Goal: Contribute content

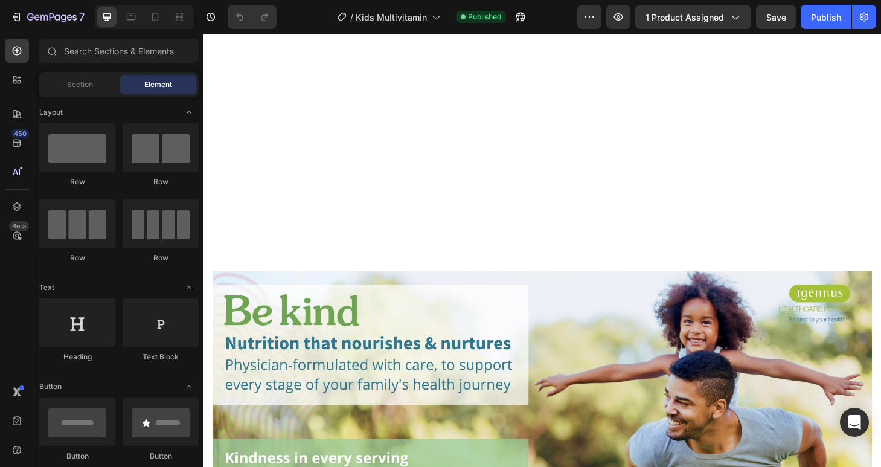
scroll to position [3223, 0]
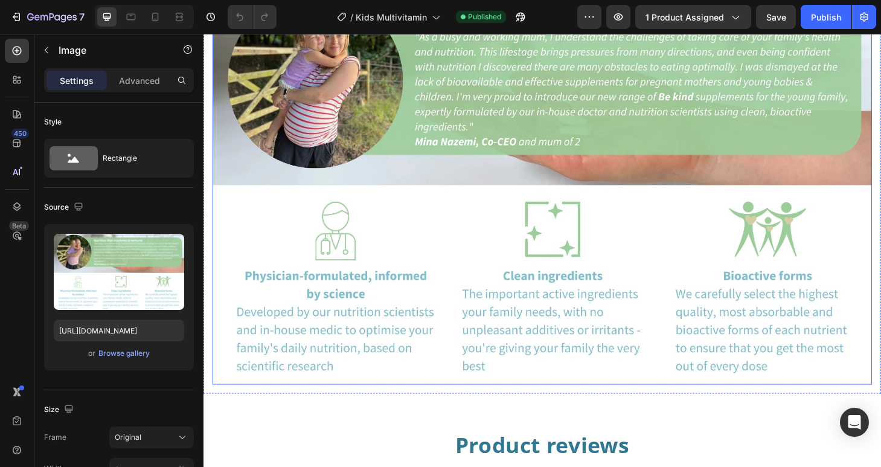
click at [423, 194] on img at bounding box center [565, 190] width 705 height 436
click at [132, 354] on div "Browse gallery" at bounding box center [123, 353] width 51 height 11
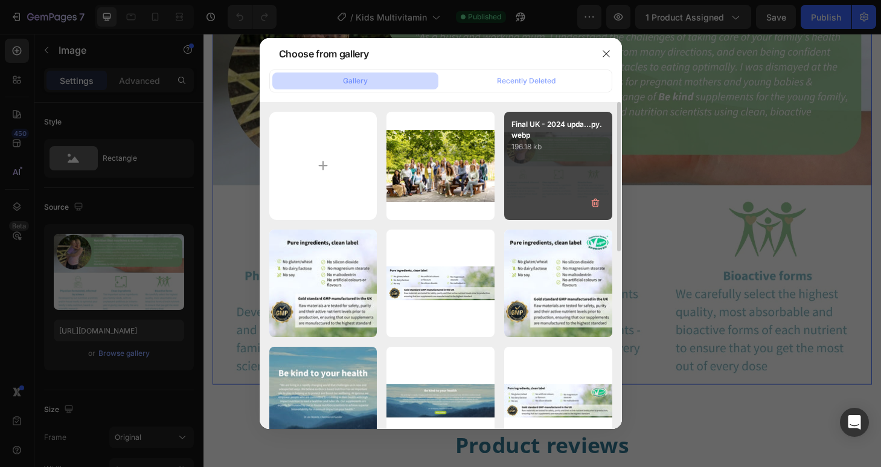
click at [541, 194] on div "Final UK - 2024 upda...py.webp 196.18 kb" at bounding box center [558, 166] width 108 height 108
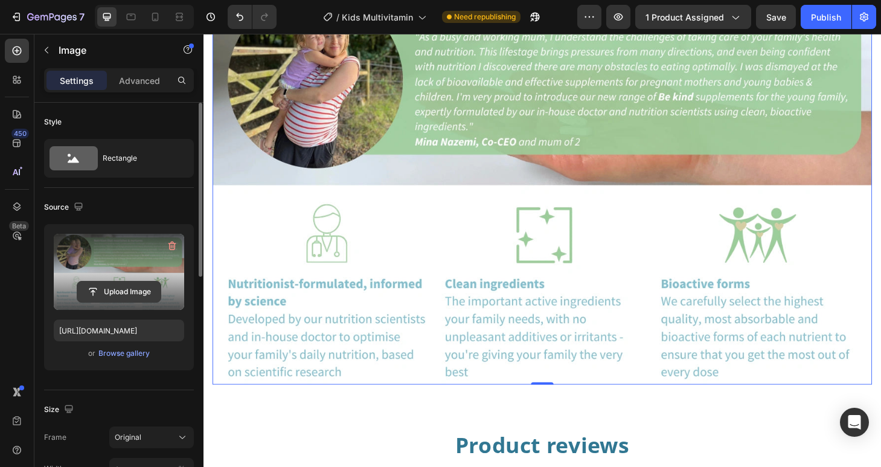
click at [132, 291] on input "file" at bounding box center [118, 291] width 83 height 21
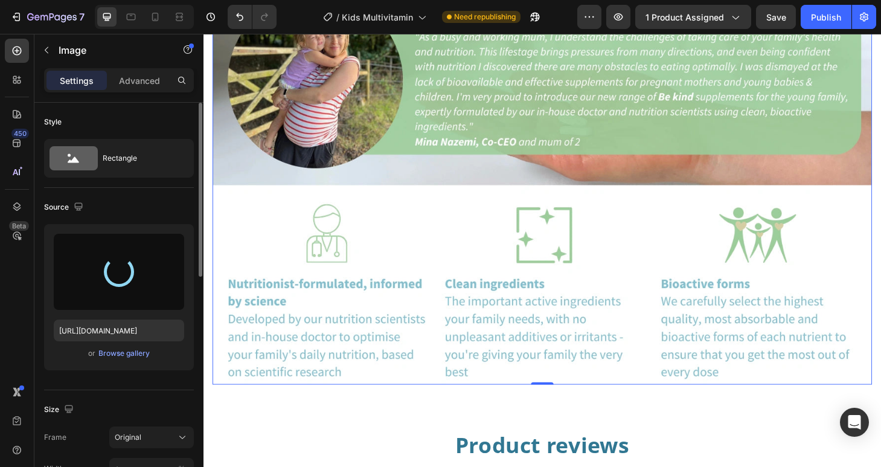
type input "https://cdn.shopify.com/s/files/1/0087/7097/7888/files/gempages_491779184817865…"
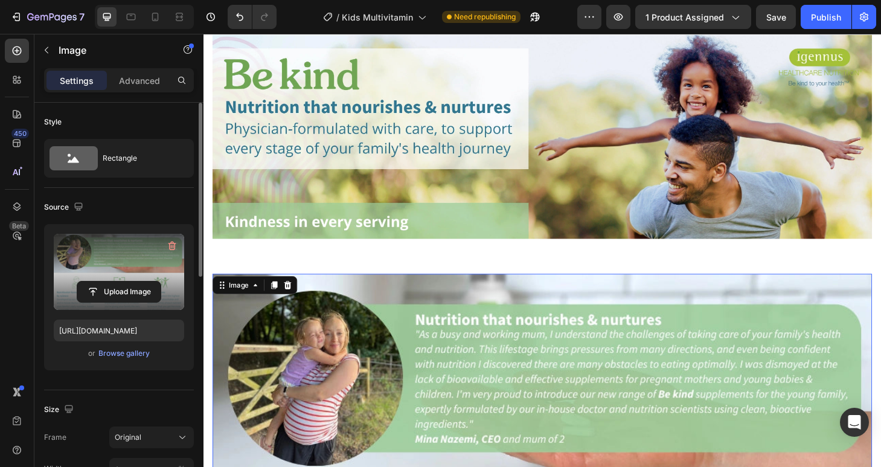
scroll to position [3012, 0]
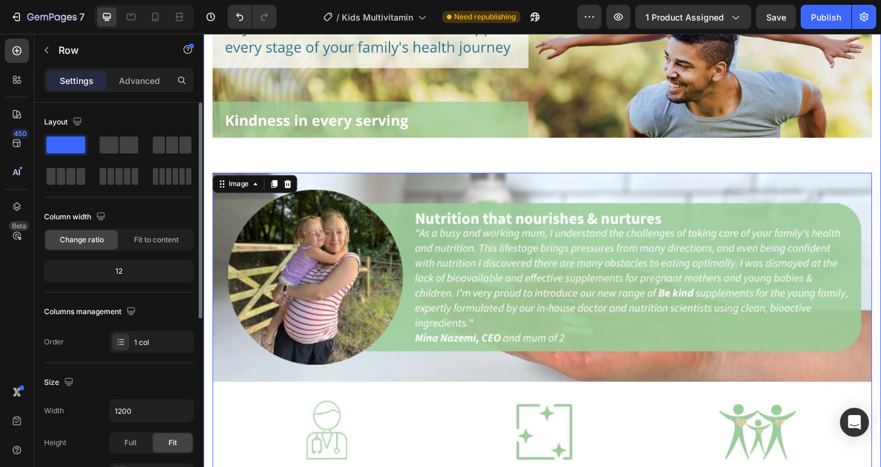
click at [397, 159] on div "Image Image 0" at bounding box center [565, 273] width 705 height 692
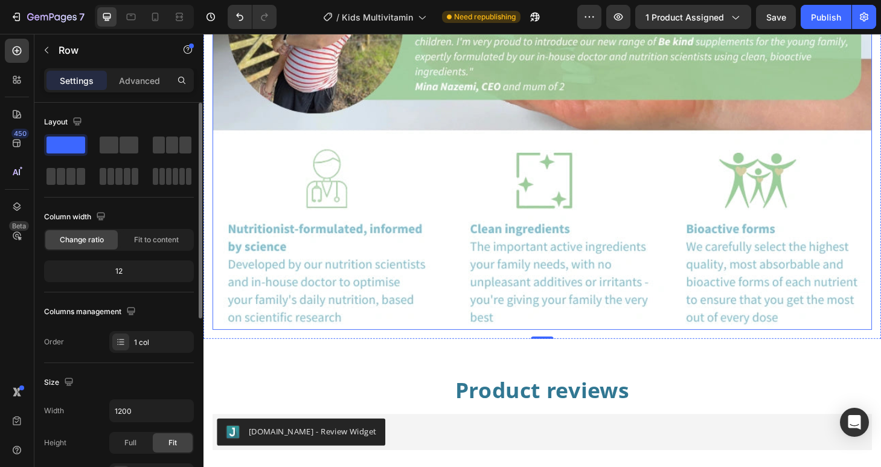
scroll to position [3220, 0]
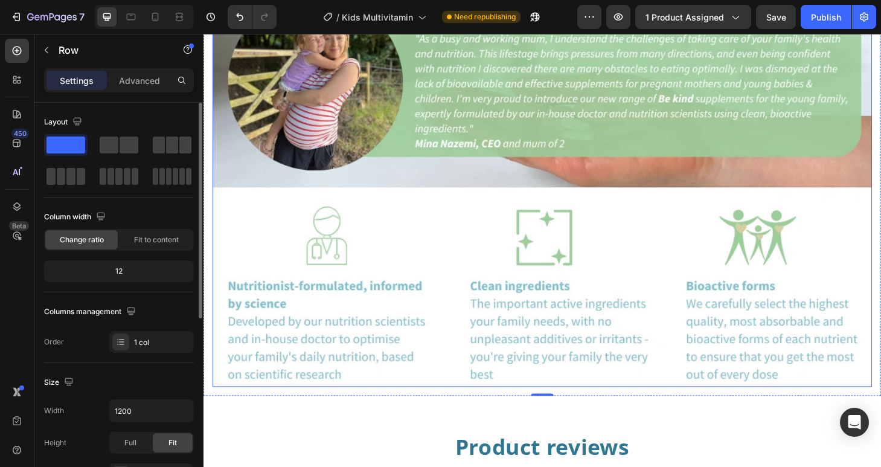
click at [335, 185] on img at bounding box center [565, 193] width 705 height 436
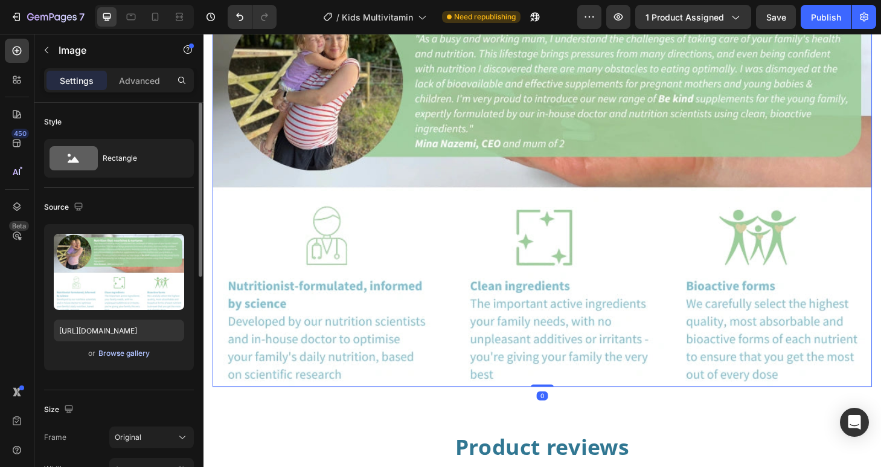
click at [117, 355] on div "Browse gallery" at bounding box center [123, 353] width 51 height 11
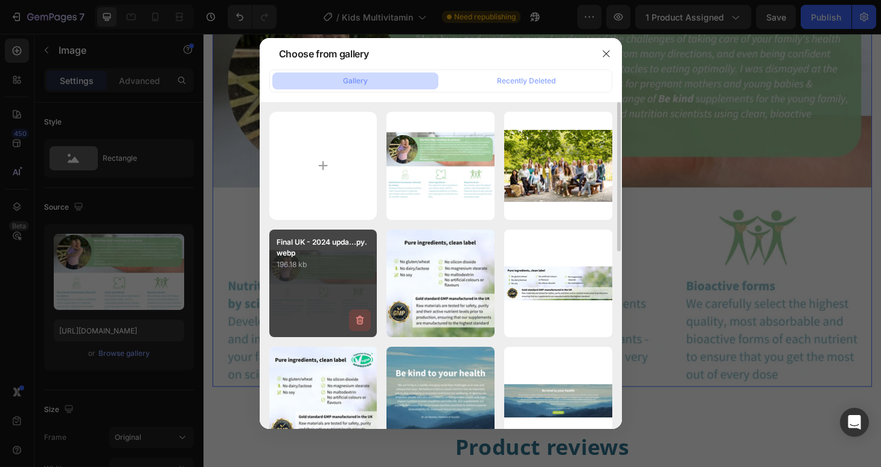
click at [362, 322] on icon "button" at bounding box center [360, 320] width 8 height 9
click at [361, 320] on div "Delete" at bounding box center [353, 322] width 22 height 11
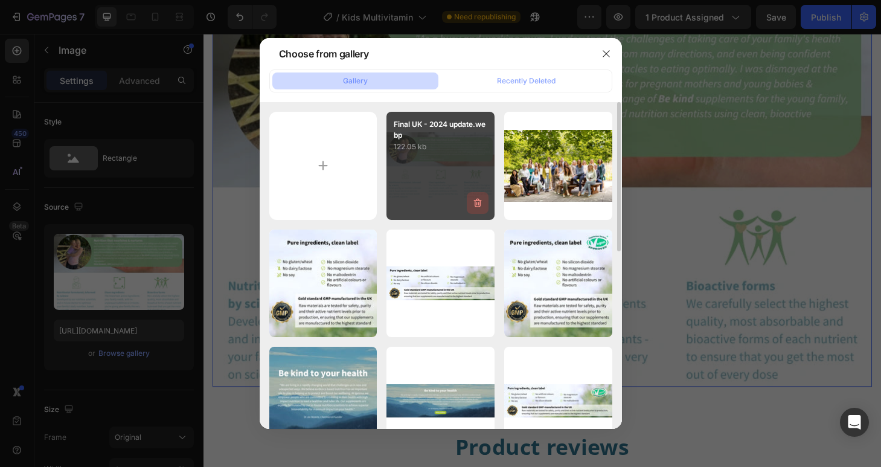
click at [476, 204] on icon "button" at bounding box center [476, 204] width 1 height 4
click at [476, 204] on div "Delete" at bounding box center [471, 205] width 22 height 11
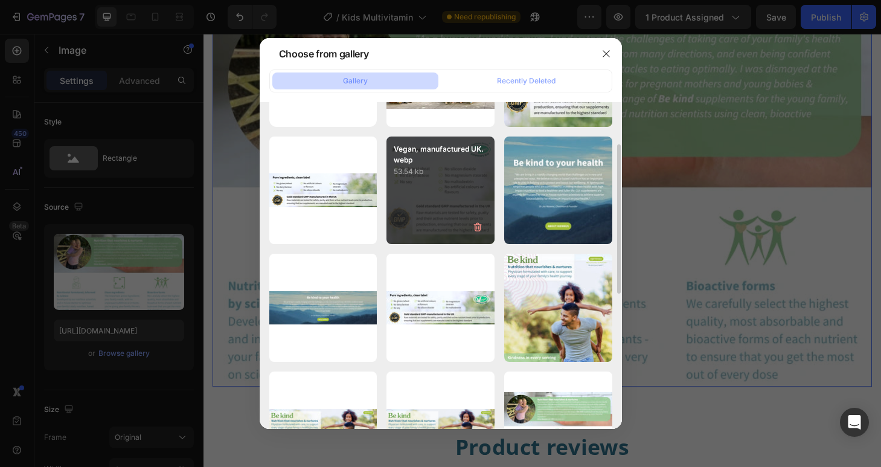
scroll to position [331, 0]
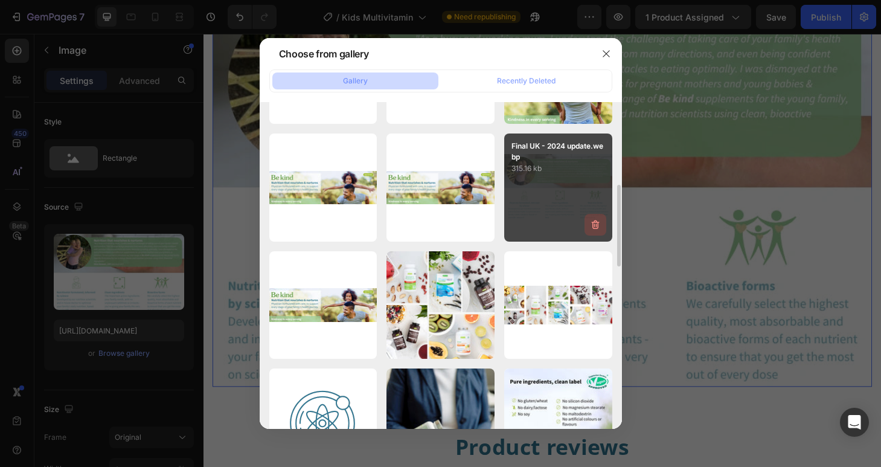
click at [593, 226] on icon "button" at bounding box center [595, 225] width 12 height 12
click at [593, 226] on div "Delete" at bounding box center [588, 227] width 22 height 11
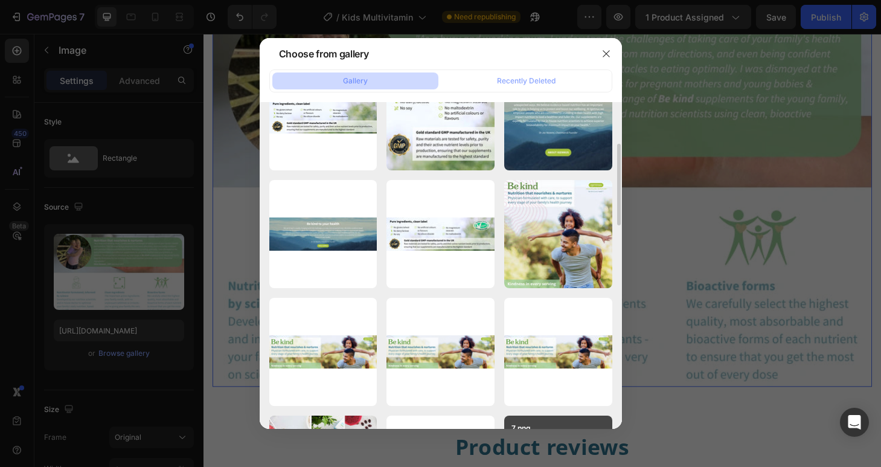
scroll to position [0, 0]
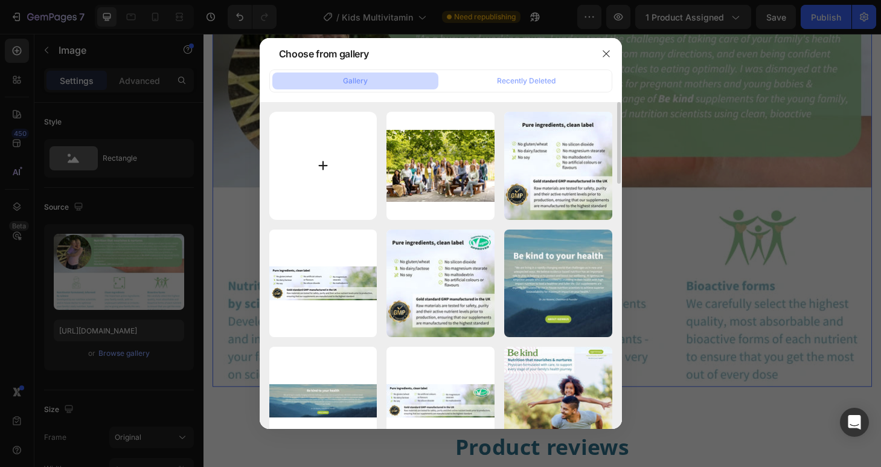
click at [315, 183] on input "file" at bounding box center [323, 166] width 108 height 108
type input "C:\fakepath\Final UK - 2024 update.webp"
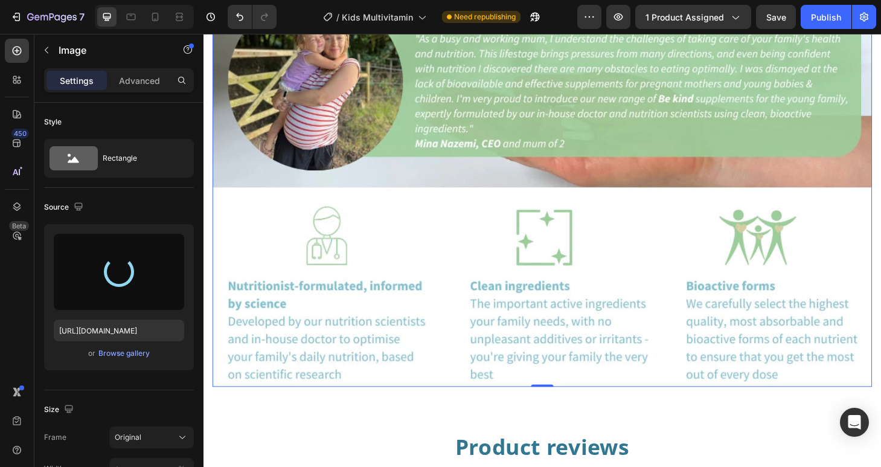
type input "[URL][DOMAIN_NAME]"
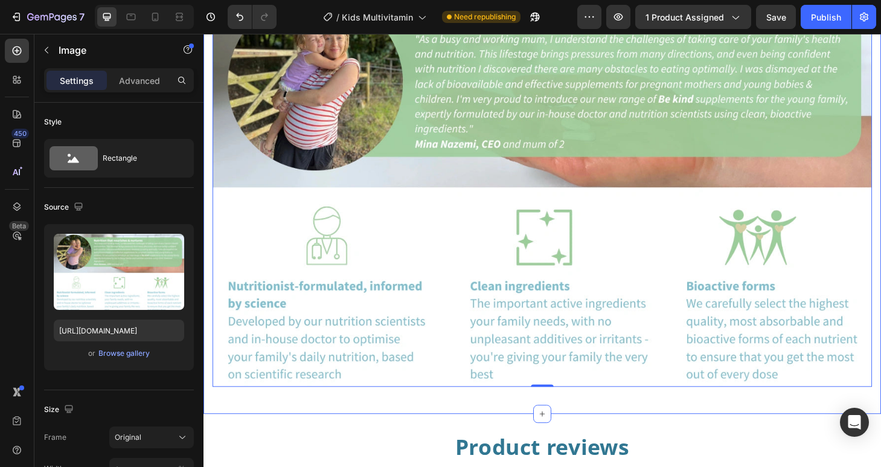
click at [209, 418] on div "Image Image 0 Row Section 16/25" at bounding box center [566, 65] width 725 height 750
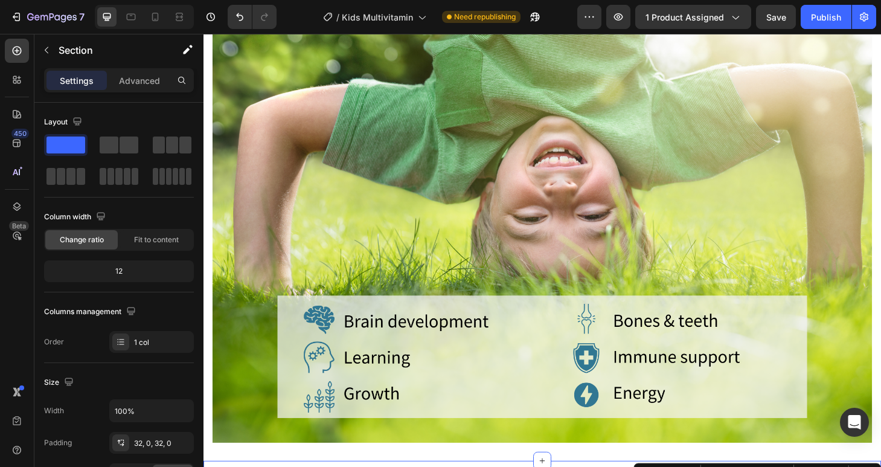
scroll to position [2883, 0]
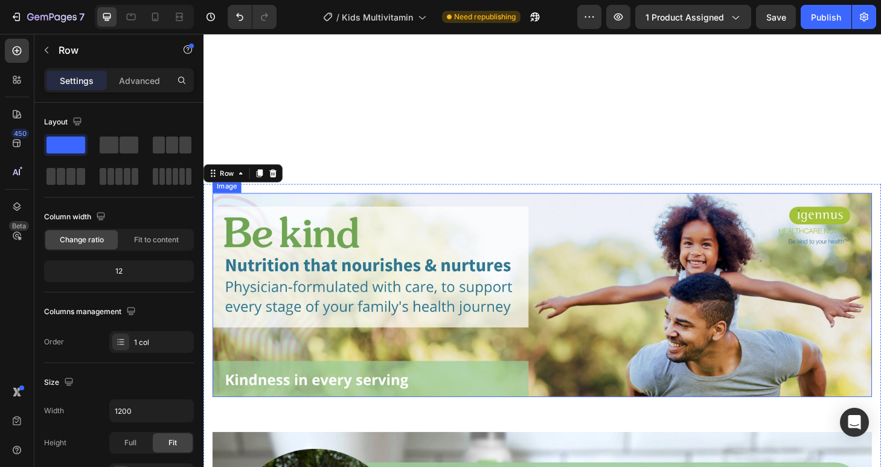
scroll to position [3110, 0]
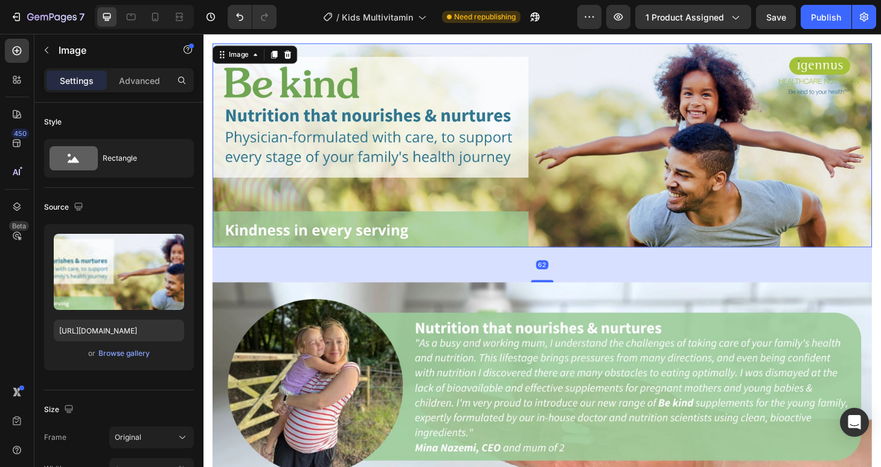
click at [333, 237] on img at bounding box center [565, 153] width 705 height 218
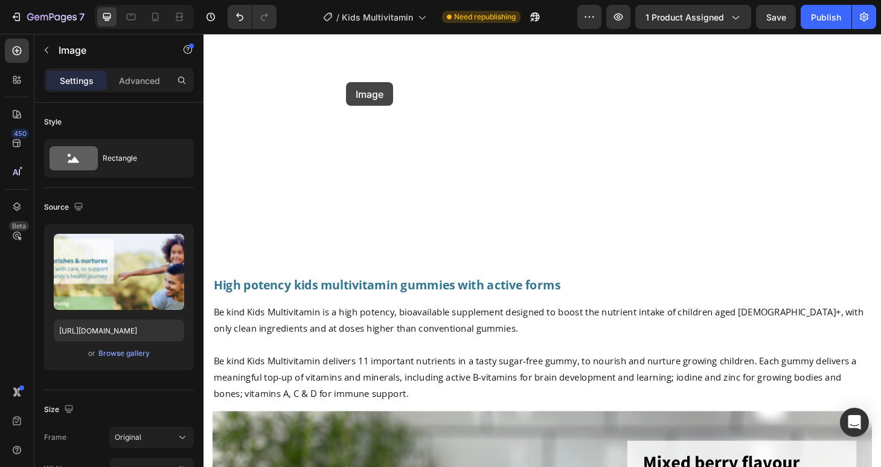
scroll to position [932, 0]
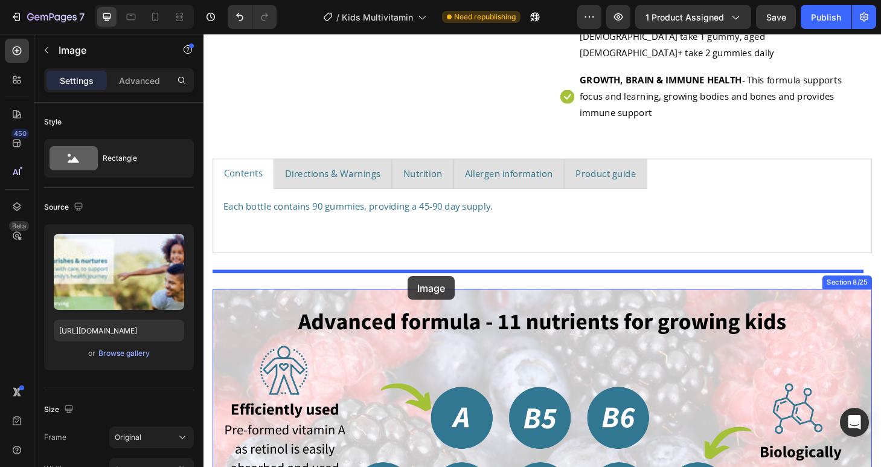
drag, startPoint x: 222, startPoint y: 54, endPoint x: 422, endPoint y: 293, distance: 311.6
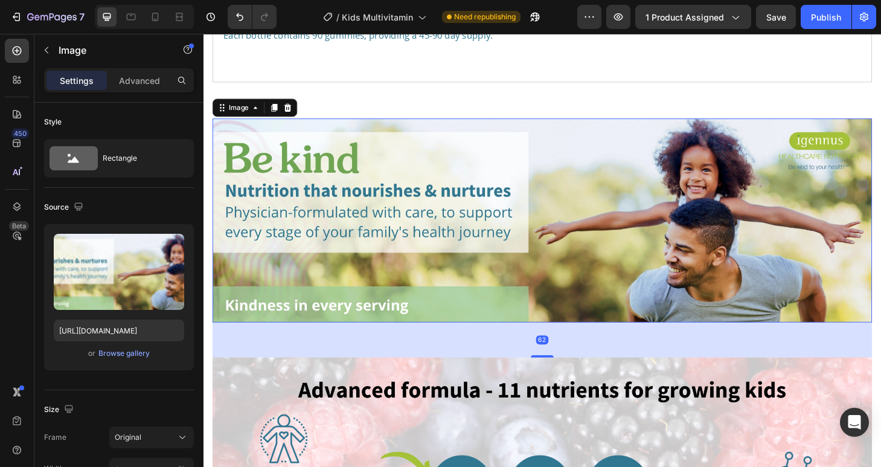
scroll to position [1248, 0]
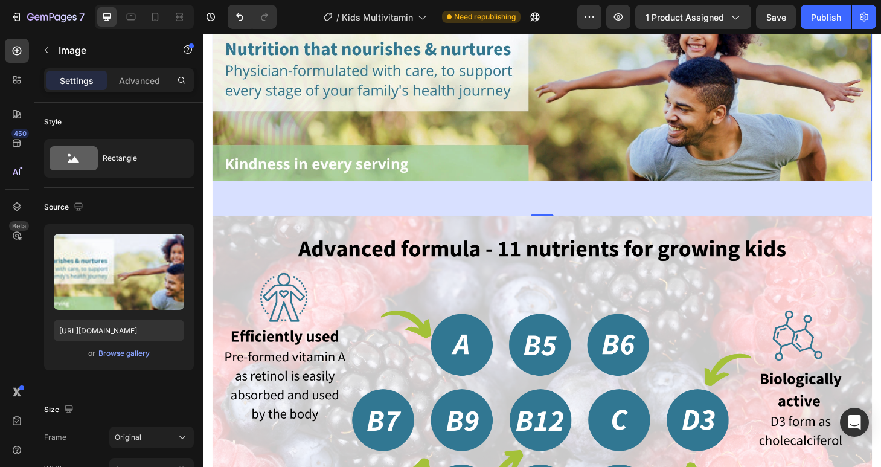
click at [675, 142] on img at bounding box center [565, 82] width 705 height 218
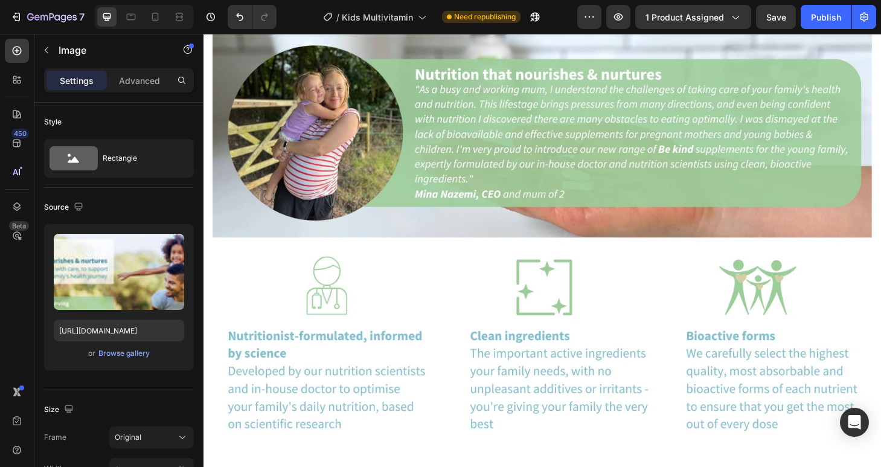
scroll to position [3592, 0]
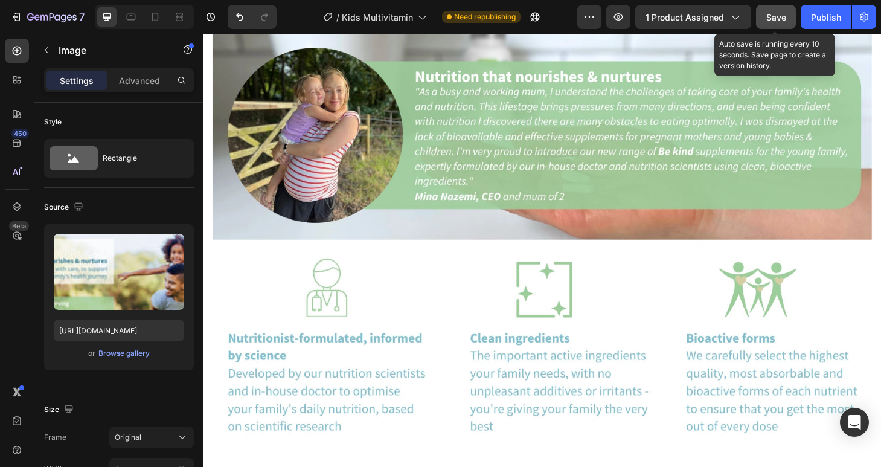
click at [773, 22] on span "Save" at bounding box center [776, 17] width 20 height 10
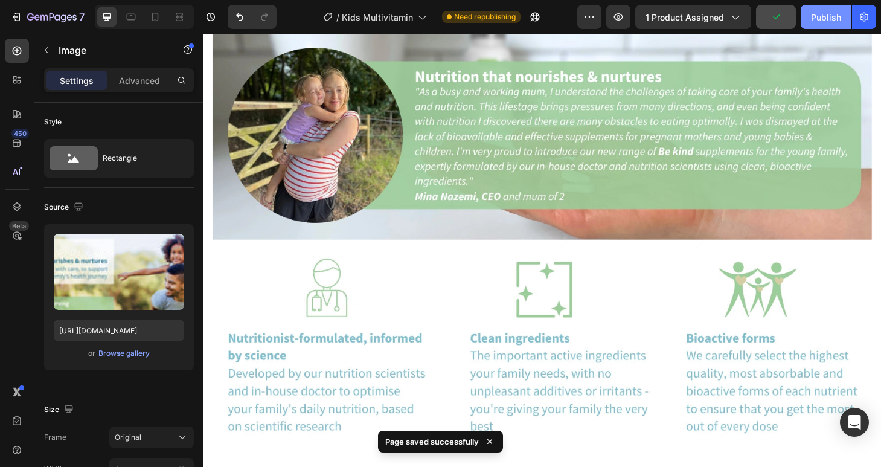
click at [818, 18] on div "Publish" at bounding box center [826, 17] width 30 height 13
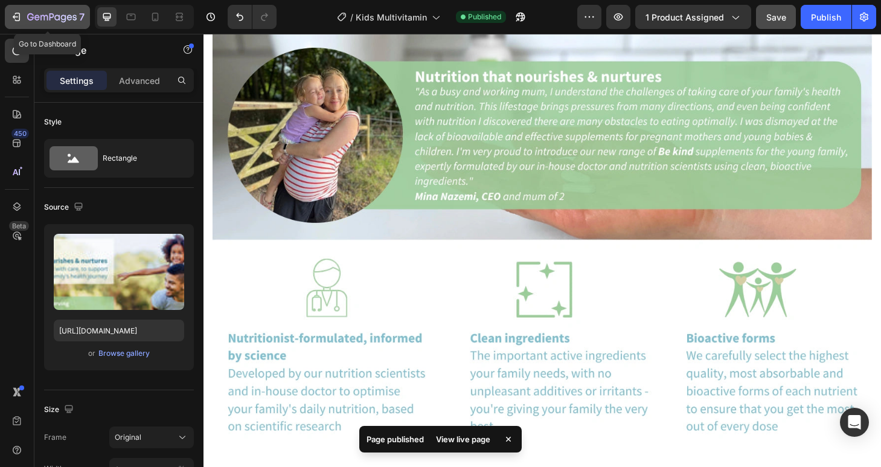
click at [40, 20] on icon "button" at bounding box center [43, 17] width 7 height 5
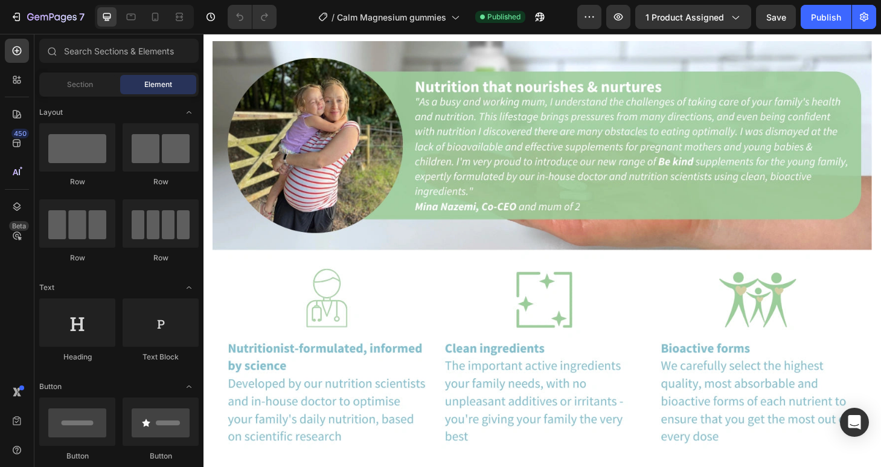
scroll to position [3275, 0]
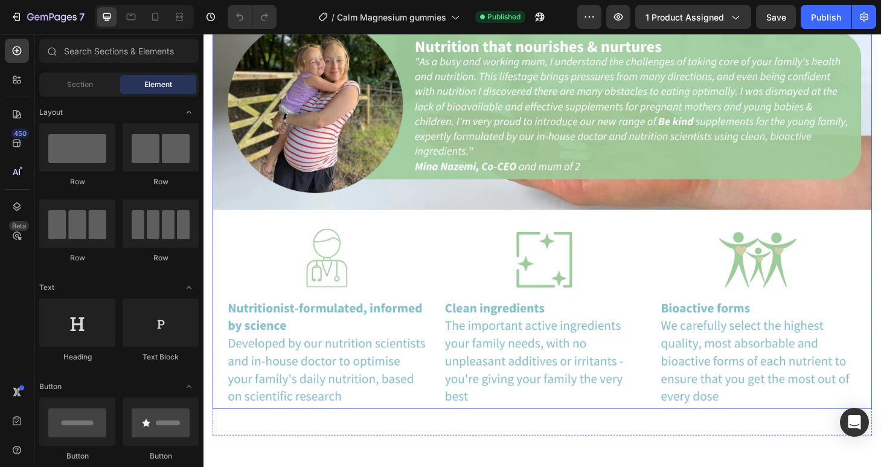
click at [483, 265] on img at bounding box center [565, 217] width 705 height 436
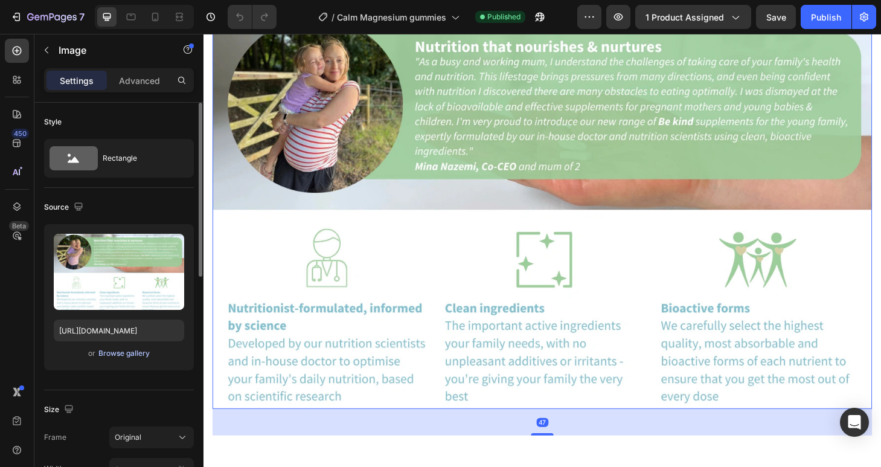
click at [108, 356] on div "Browse gallery" at bounding box center [123, 353] width 51 height 11
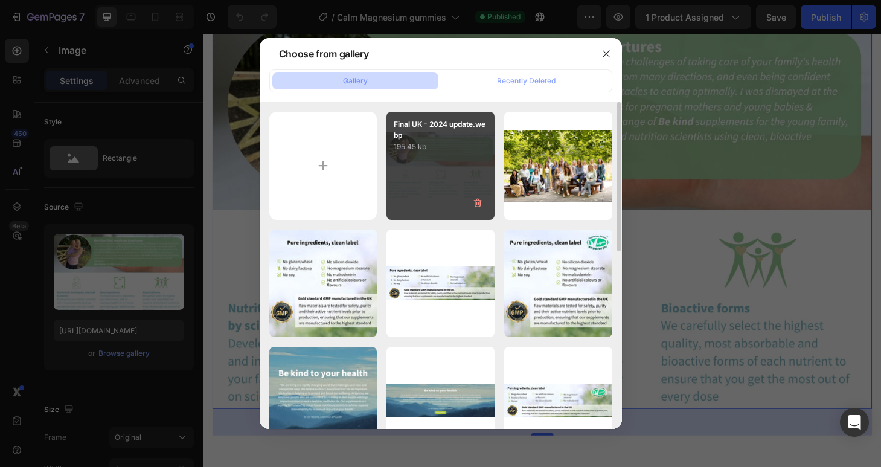
click at [448, 189] on div "Final UK - 2024 update.webp 195.45 kb" at bounding box center [441, 166] width 108 height 108
type input "[URL][DOMAIN_NAME]"
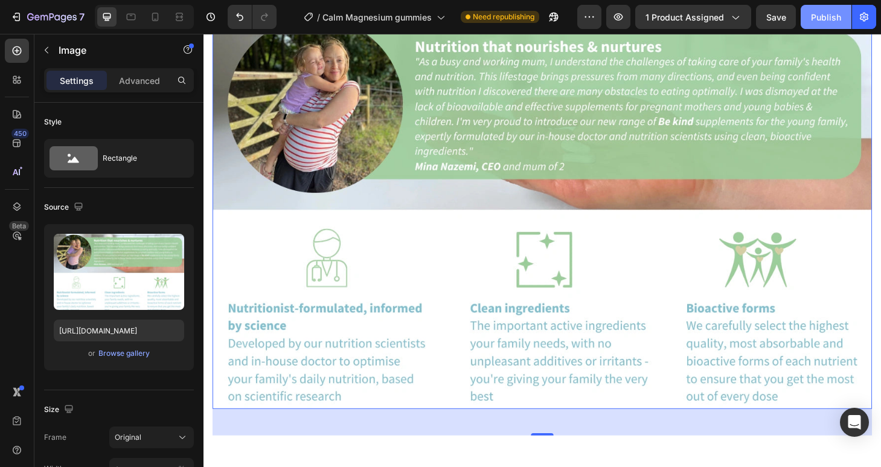
click at [824, 16] on div "Publish" at bounding box center [826, 17] width 30 height 13
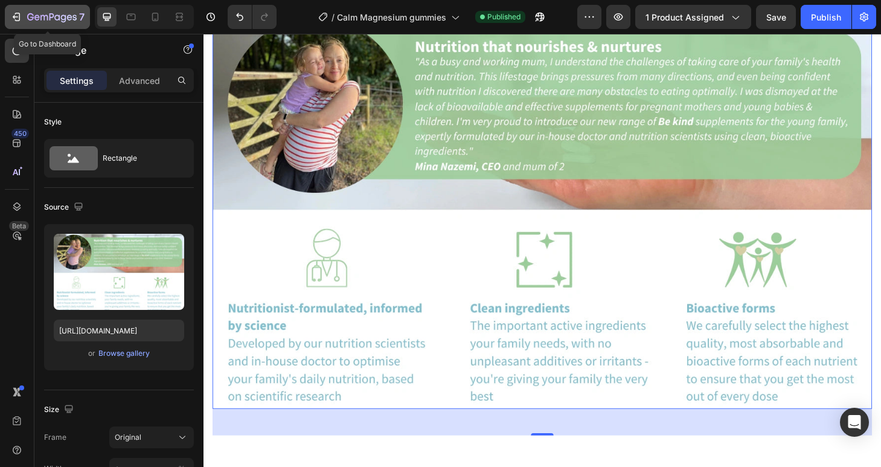
click at [39, 13] on icon "button" at bounding box center [52, 18] width 50 height 10
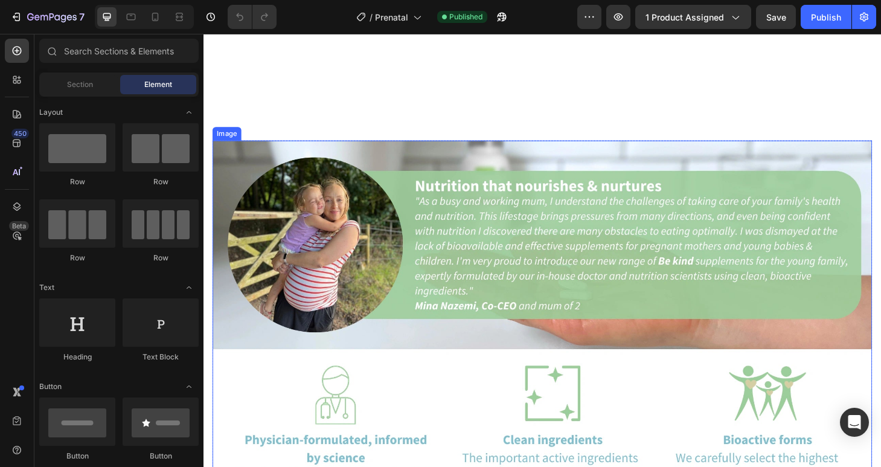
scroll to position [3714, 0]
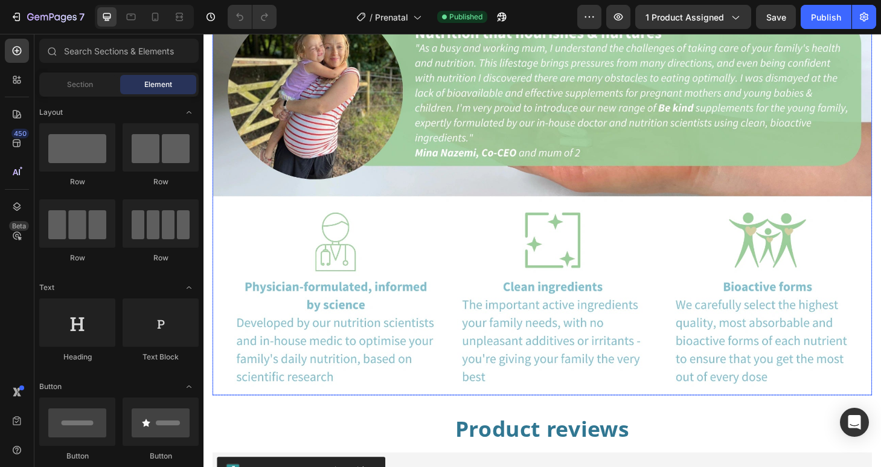
click at [402, 238] on img at bounding box center [565, 202] width 705 height 436
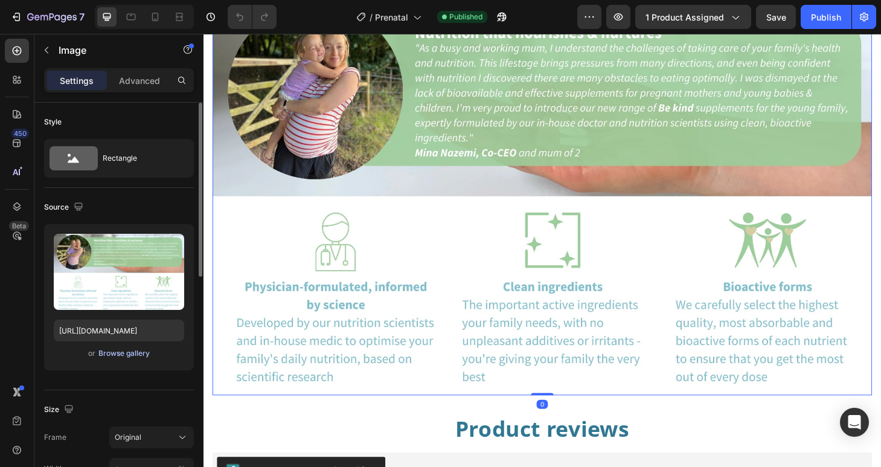
click at [127, 355] on div "Browse gallery" at bounding box center [123, 353] width 51 height 11
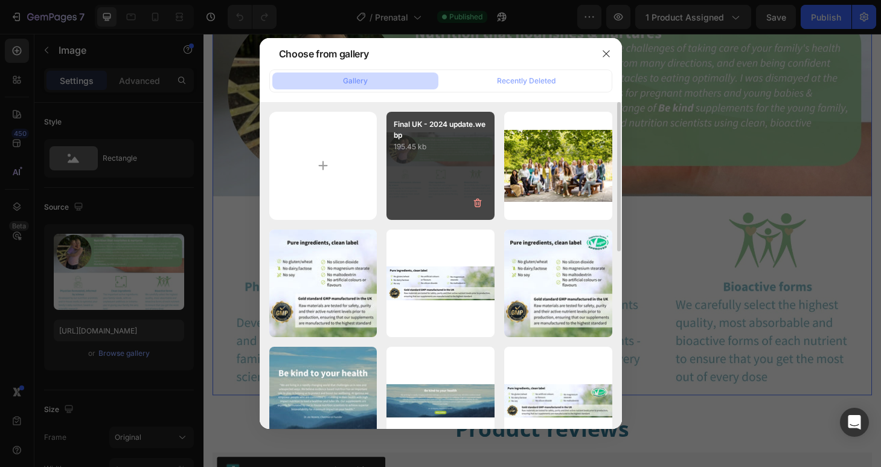
click at [452, 193] on div "Final UK - 2024 update.webp 195.45 kb" at bounding box center [441, 166] width 108 height 108
type input "[URL][DOMAIN_NAME]"
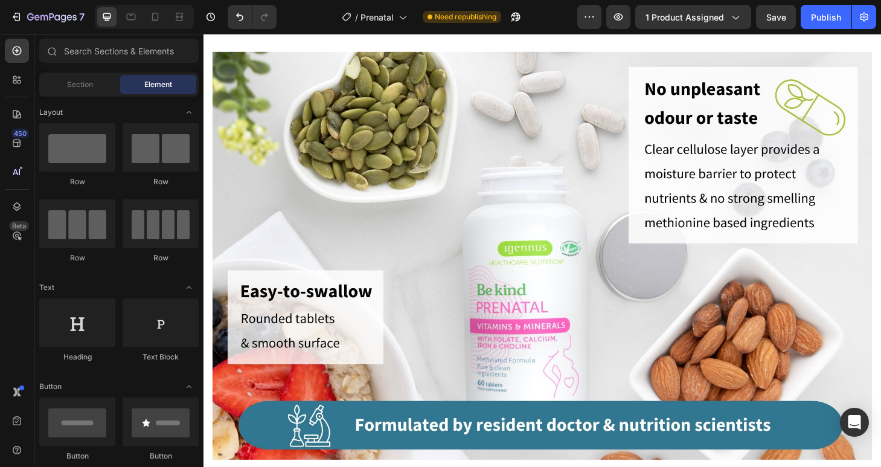
scroll to position [879, 0]
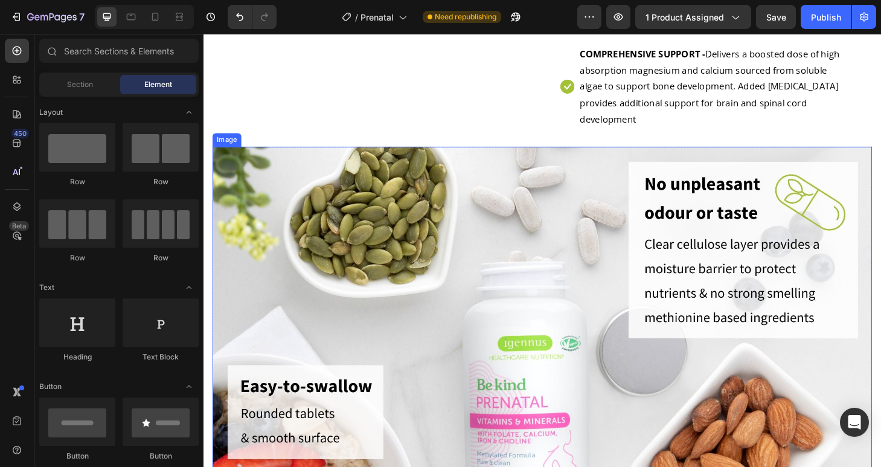
click at [353, 182] on img at bounding box center [565, 373] width 705 height 436
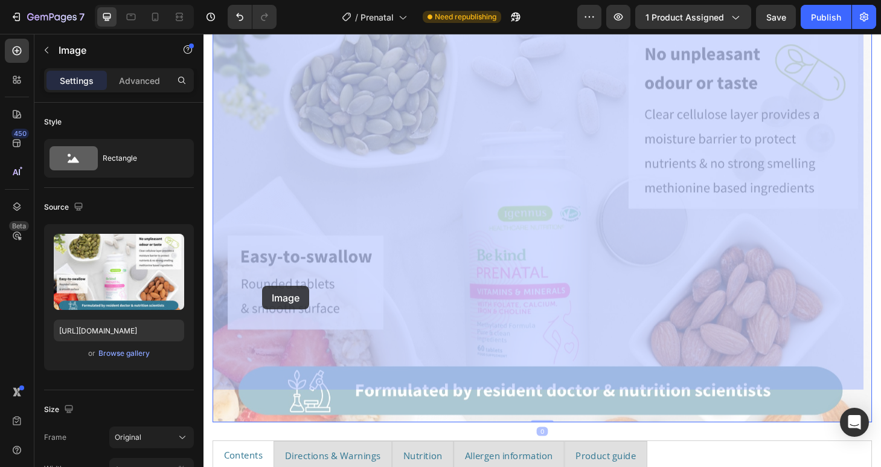
scroll to position [1157, 0]
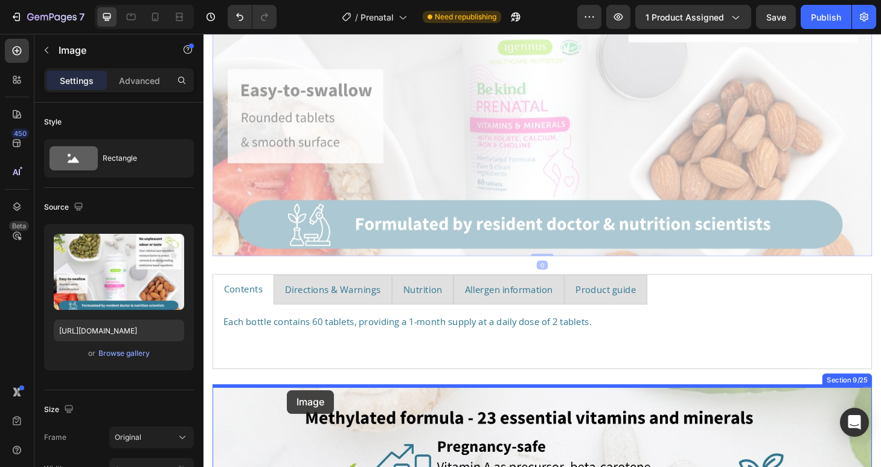
drag, startPoint x: 221, startPoint y: 109, endPoint x: 293, endPoint y: 415, distance: 313.9
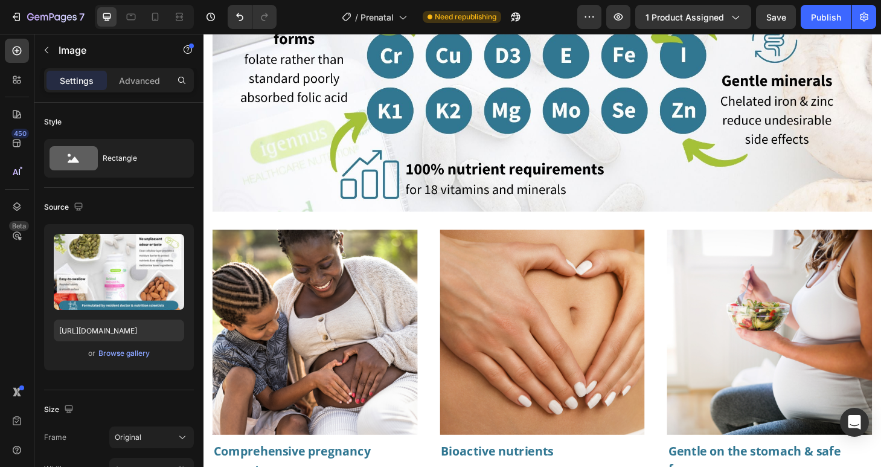
scroll to position [1821, 0]
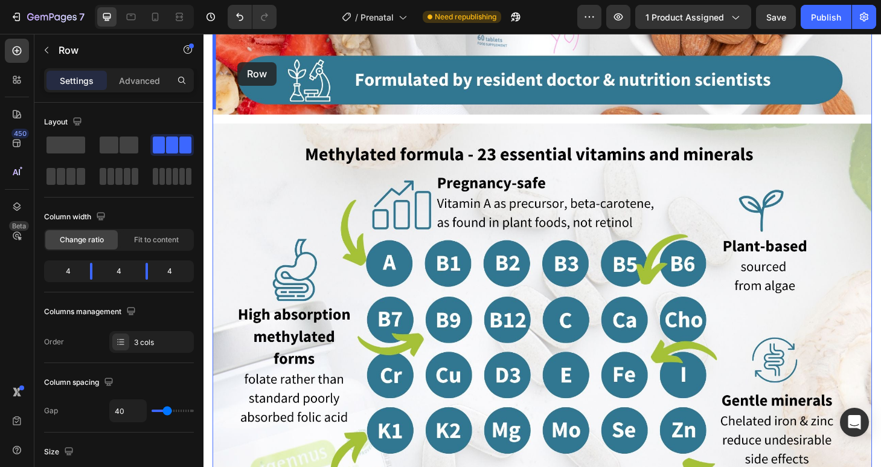
scroll to position [1445, 0]
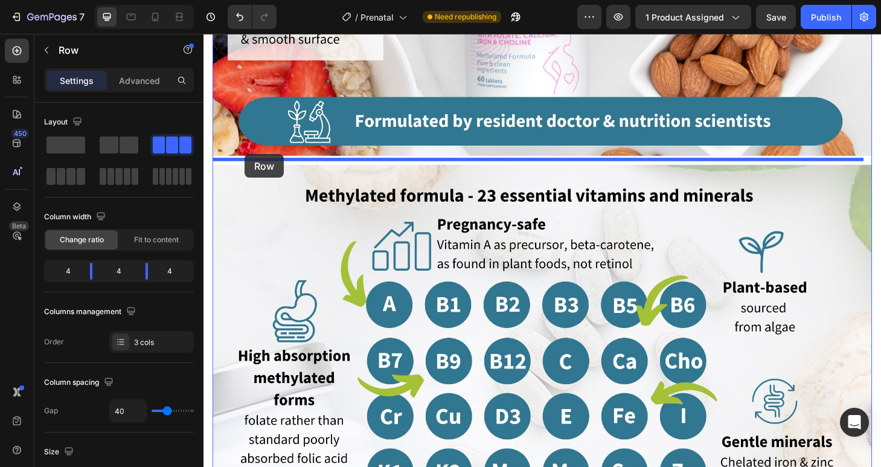
drag, startPoint x: 223, startPoint y: 138, endPoint x: 248, endPoint y: 162, distance: 34.6
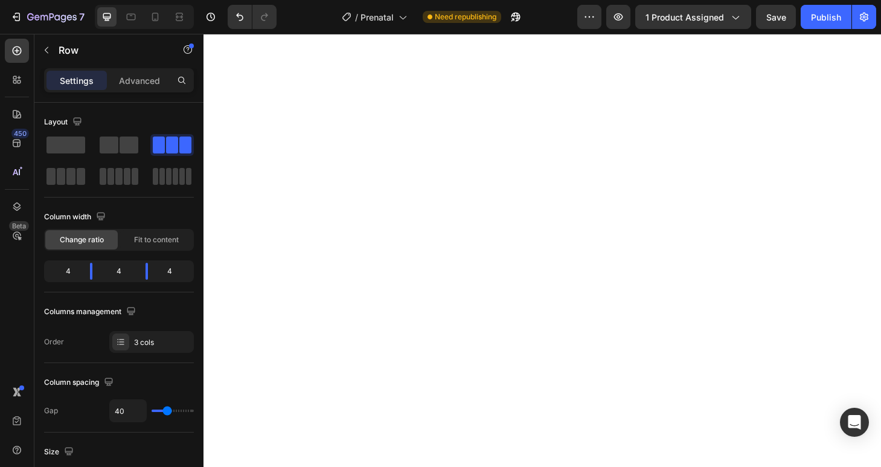
scroll to position [3271, 0]
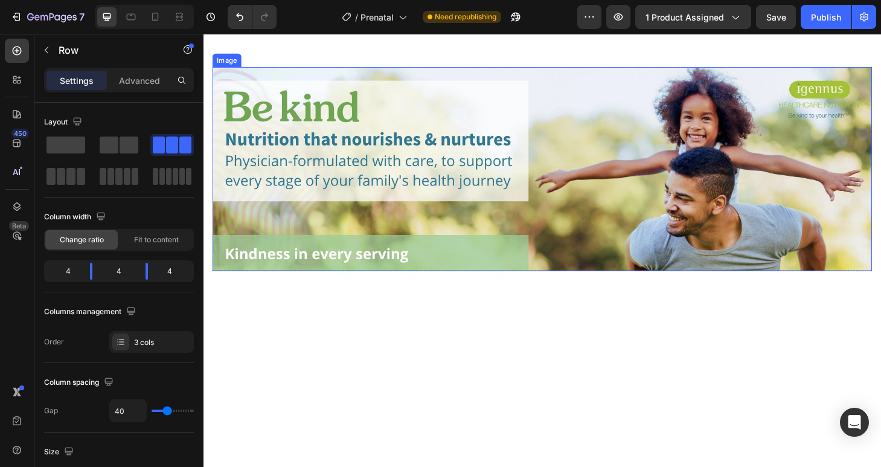
click at [225, 272] on img at bounding box center [565, 178] width 705 height 218
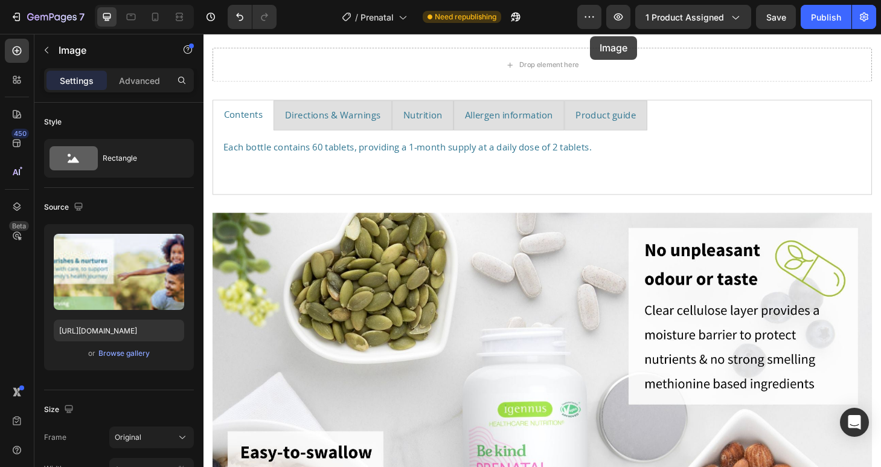
scroll to position [946, 0]
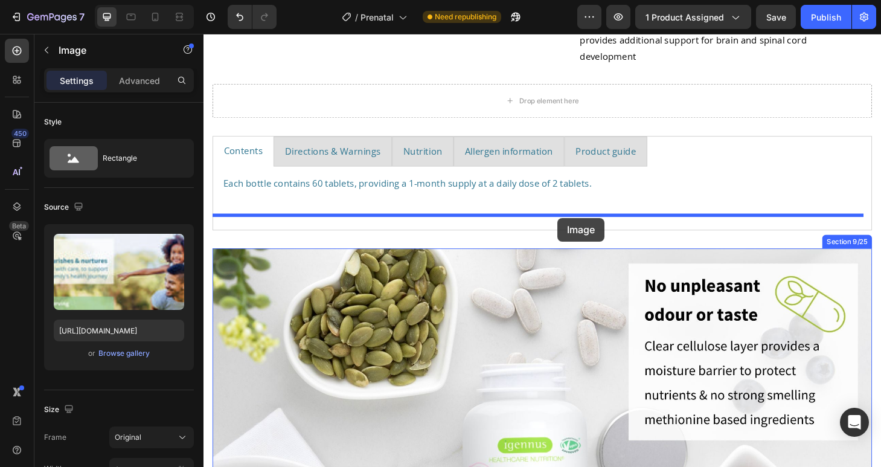
drag, startPoint x: 222, startPoint y: 254, endPoint x: 582, endPoint y: 231, distance: 360.7
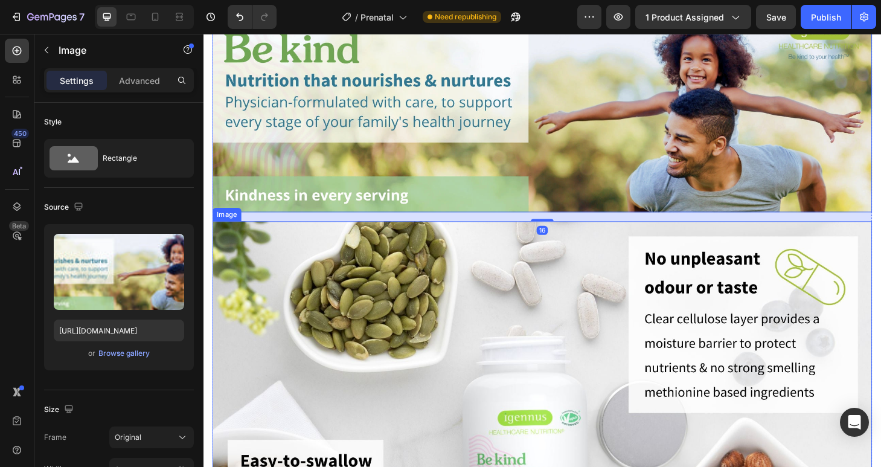
scroll to position [1190, 0]
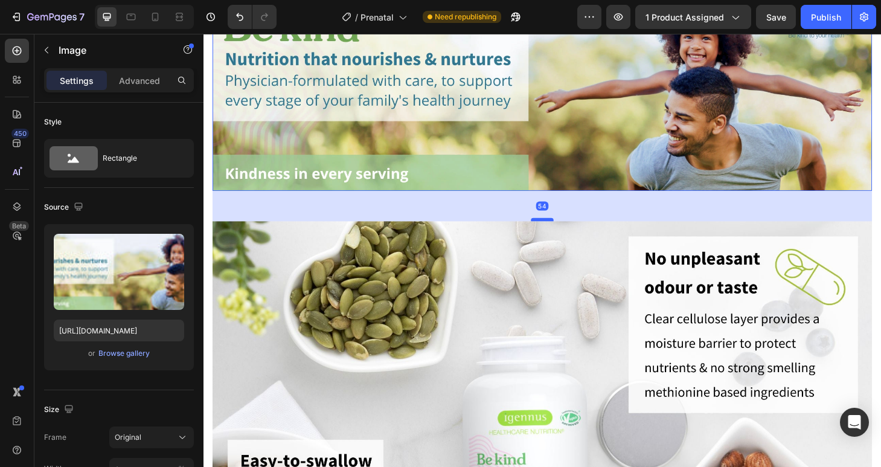
drag, startPoint x: 563, startPoint y: 207, endPoint x: 563, endPoint y: 230, distance: 23.0
click at [563, 231] on div at bounding box center [566, 233] width 24 height 4
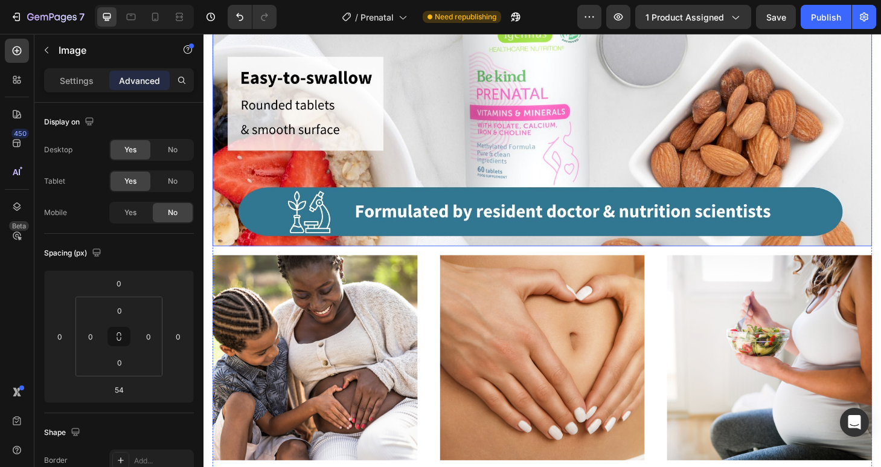
scroll to position [1687, 0]
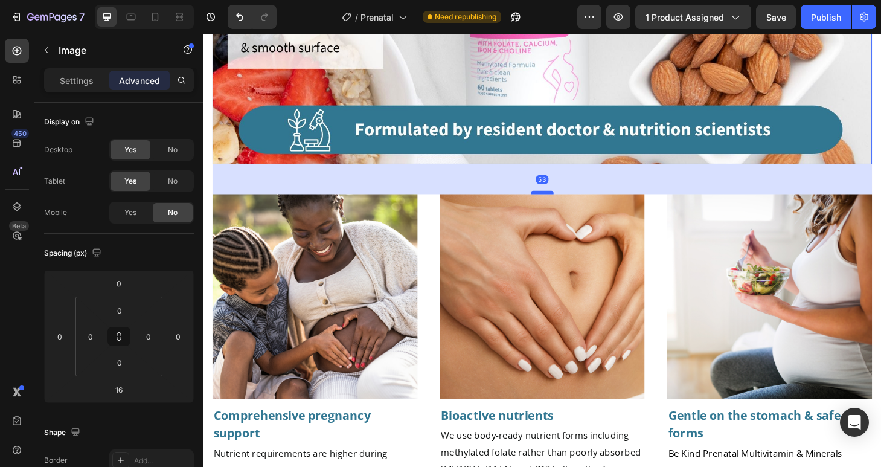
drag, startPoint x: 559, startPoint y: 173, endPoint x: 559, endPoint y: 196, distance: 22.3
click at [559, 202] on div at bounding box center [566, 204] width 24 height 4
type input "53"
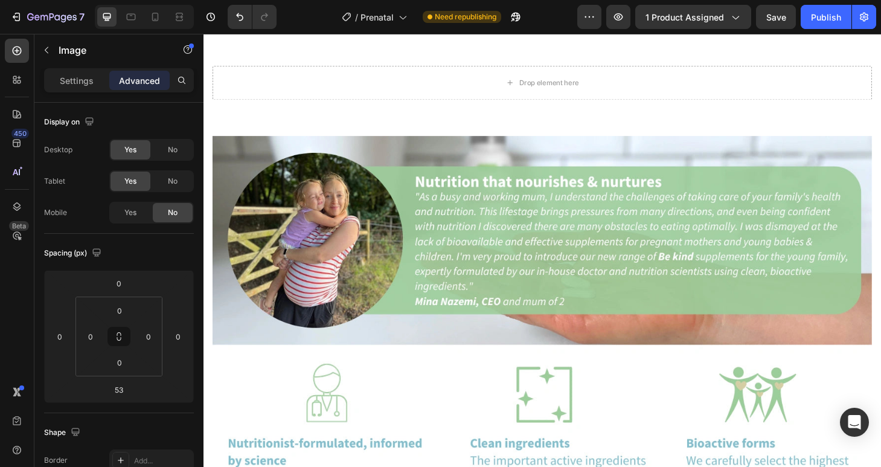
scroll to position [3653, 0]
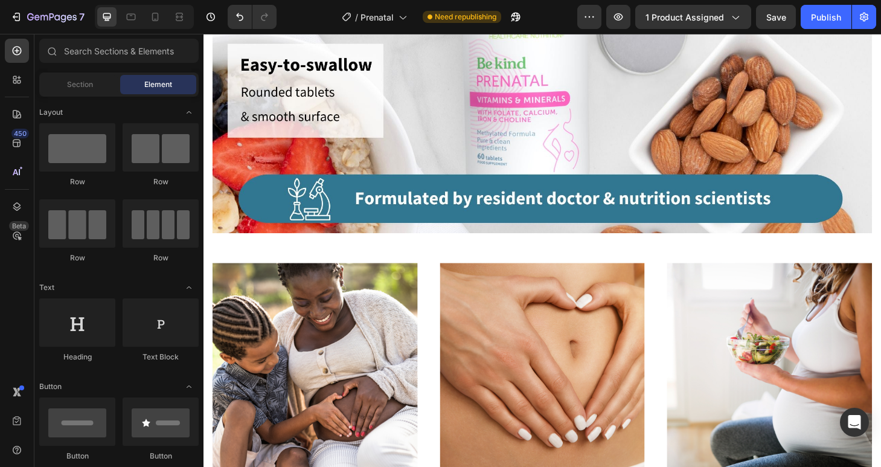
scroll to position [1612, 0]
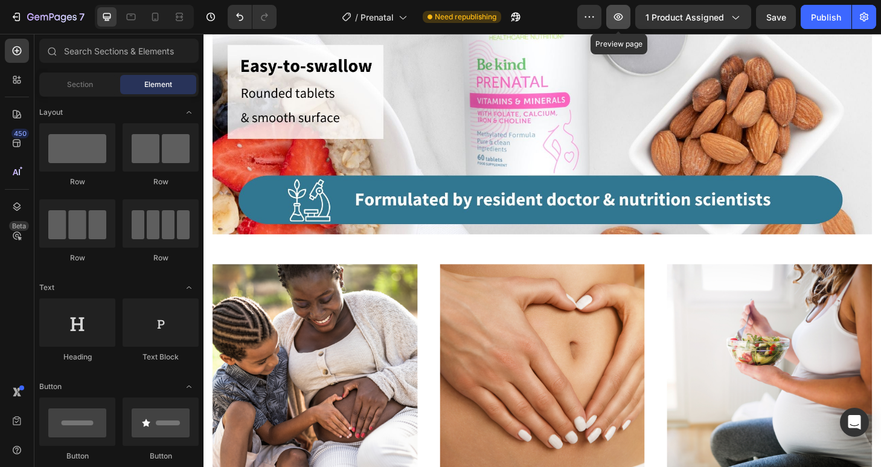
click at [622, 21] on icon "button" at bounding box center [618, 17] width 12 height 12
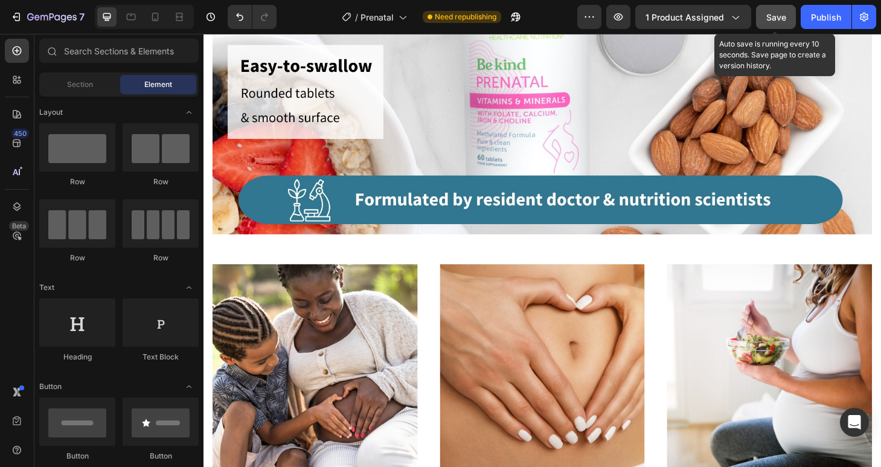
click at [768, 22] on span "Save" at bounding box center [776, 17] width 20 height 10
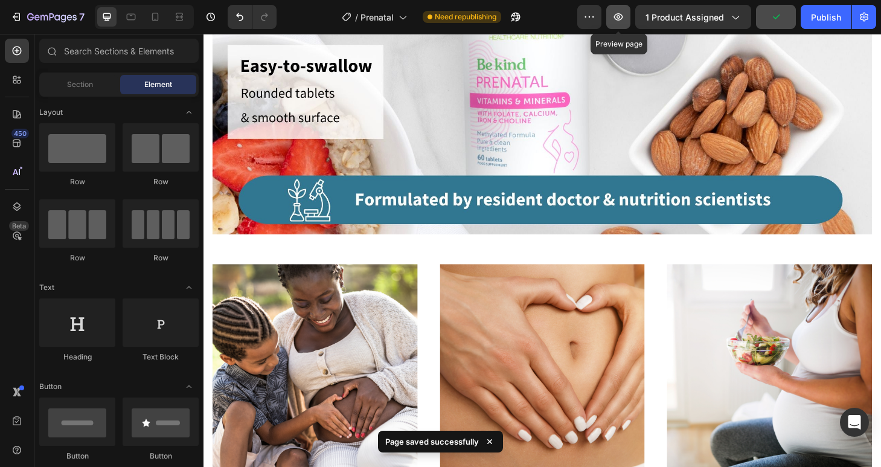
click at [618, 13] on icon "button" at bounding box center [618, 16] width 9 height 7
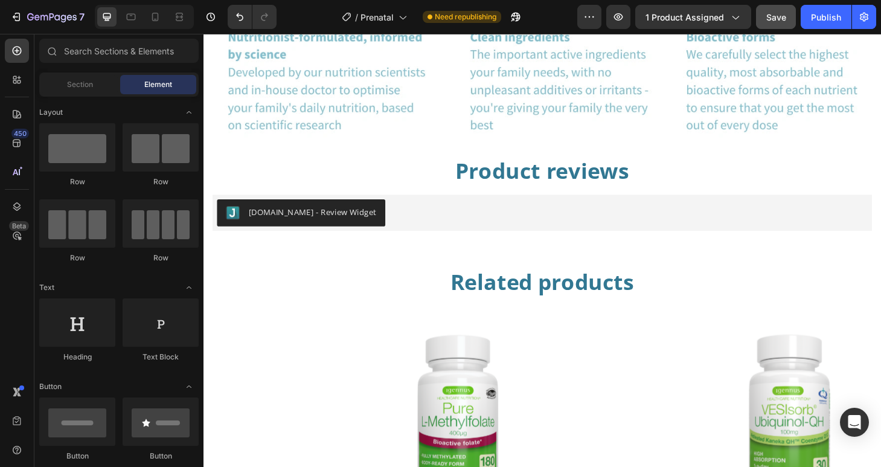
scroll to position [4139, 0]
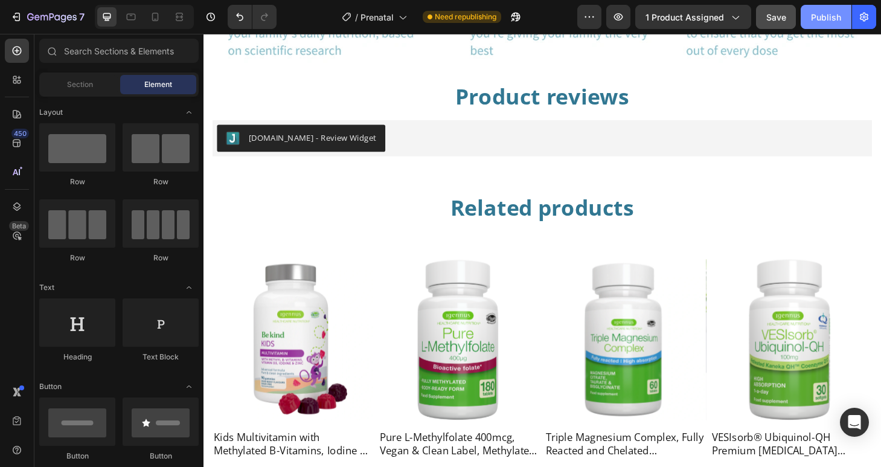
click at [826, 22] on div "Publish" at bounding box center [826, 17] width 30 height 13
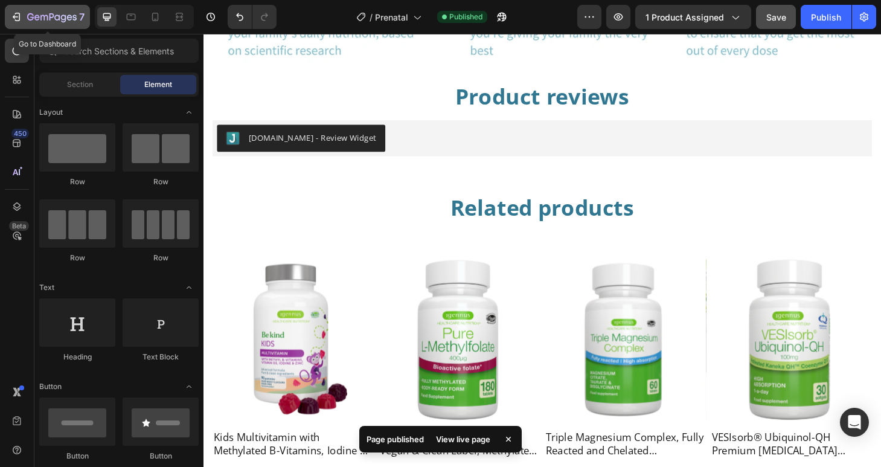
click at [41, 16] on icon "button" at bounding box center [43, 17] width 7 height 5
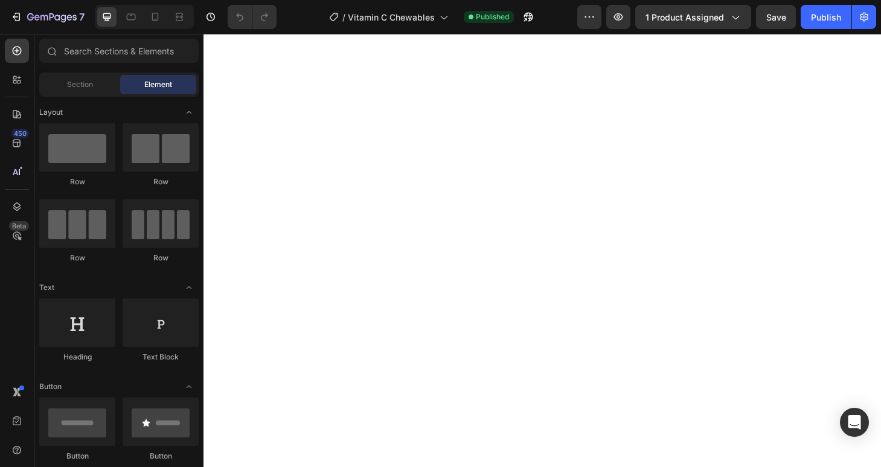
scroll to position [717, 0]
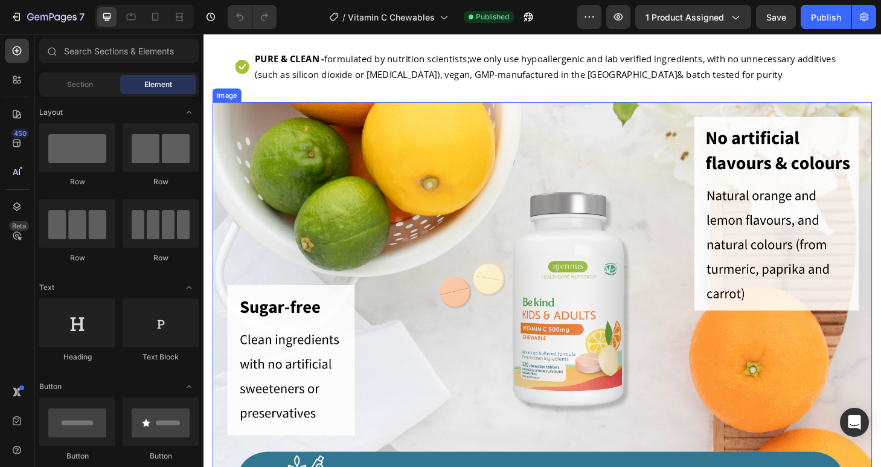
click at [423, 153] on img at bounding box center [565, 325] width 705 height 436
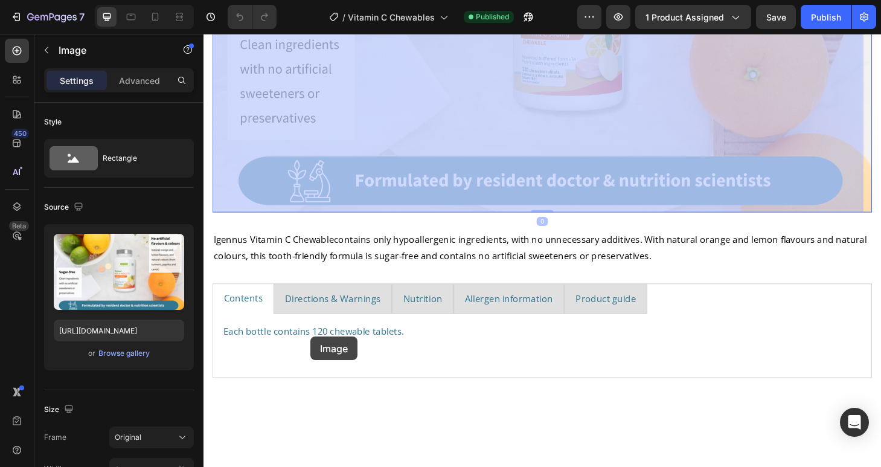
scroll to position [1100, 0]
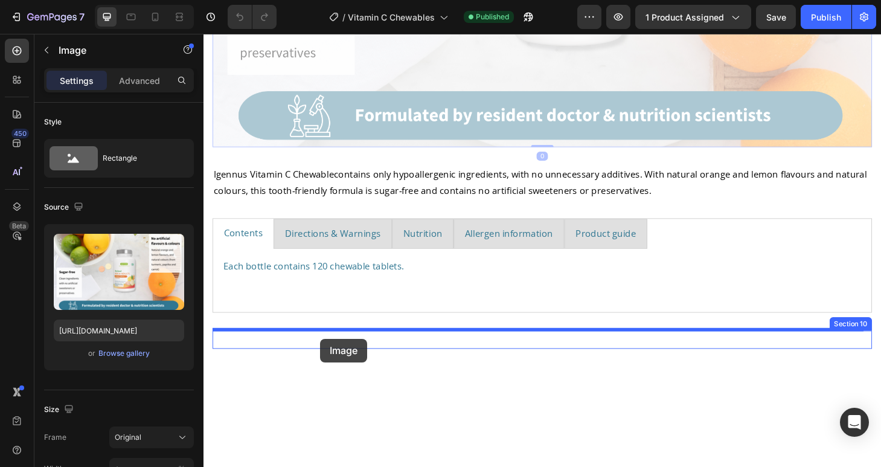
drag, startPoint x: 225, startPoint y: 94, endPoint x: 328, endPoint y: 360, distance: 285.1
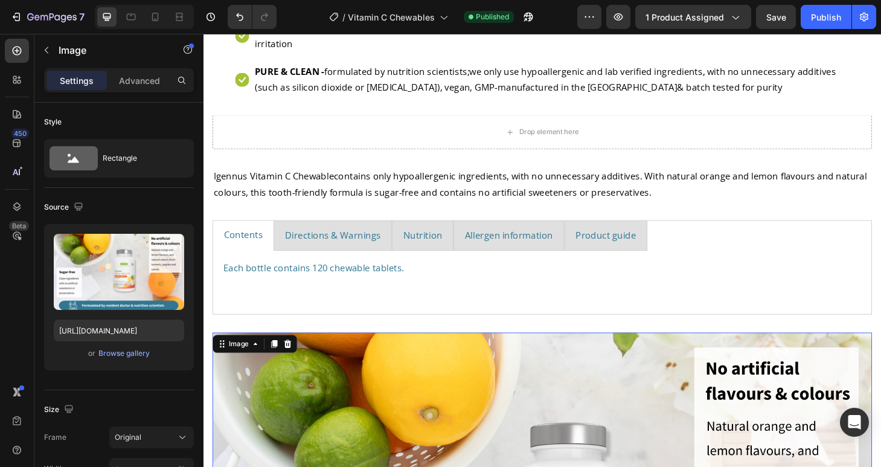
scroll to position [623, 0]
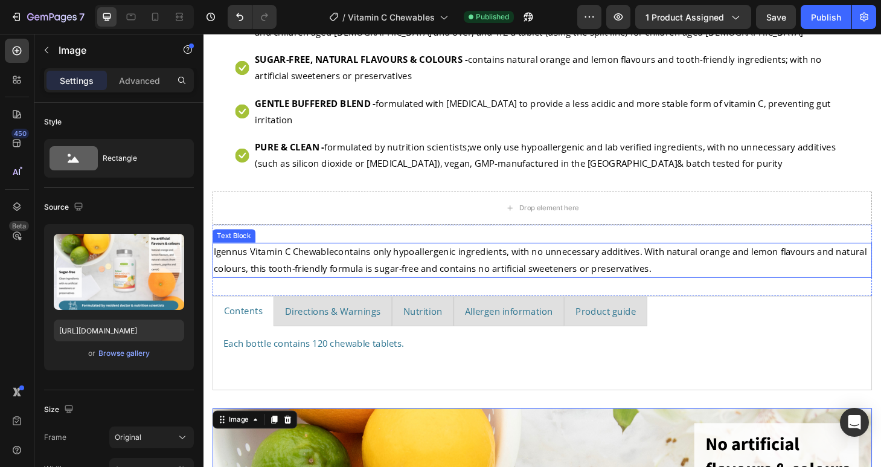
click at [325, 267] on span "Igennus Vitamin C Chewable" at bounding box center [278, 266] width 129 height 13
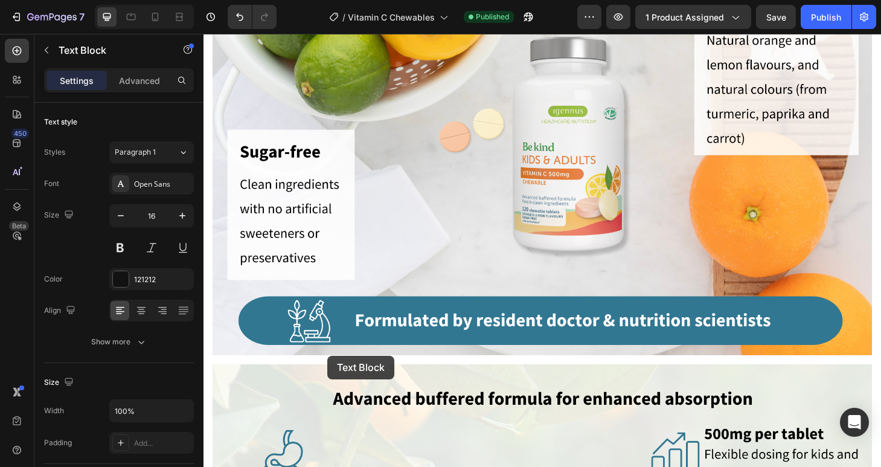
scroll to position [1224, 0]
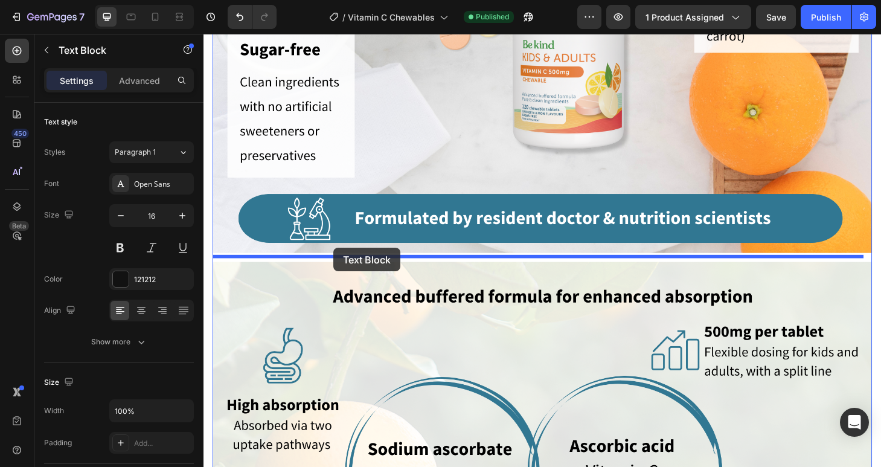
drag, startPoint x: 224, startPoint y: 245, endPoint x: 342, endPoint y: 263, distance: 119.7
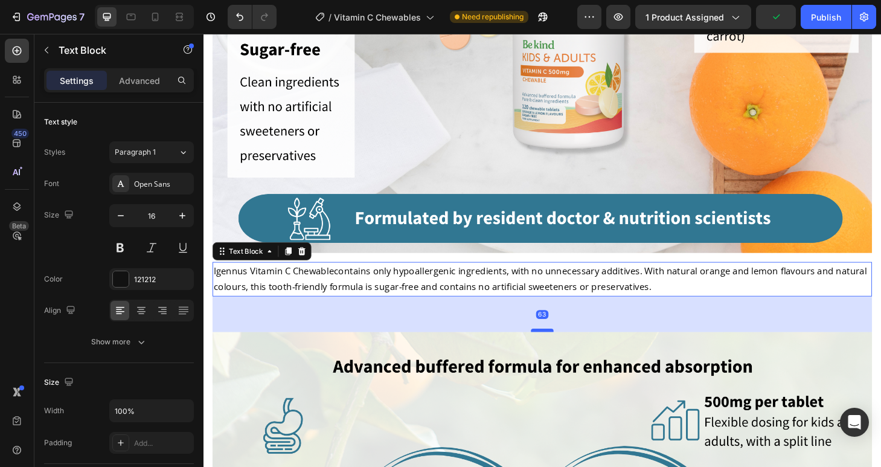
drag, startPoint x: 565, startPoint y: 317, endPoint x: 566, endPoint y: 345, distance: 28.4
click at [566, 349] on div at bounding box center [566, 351] width 24 height 4
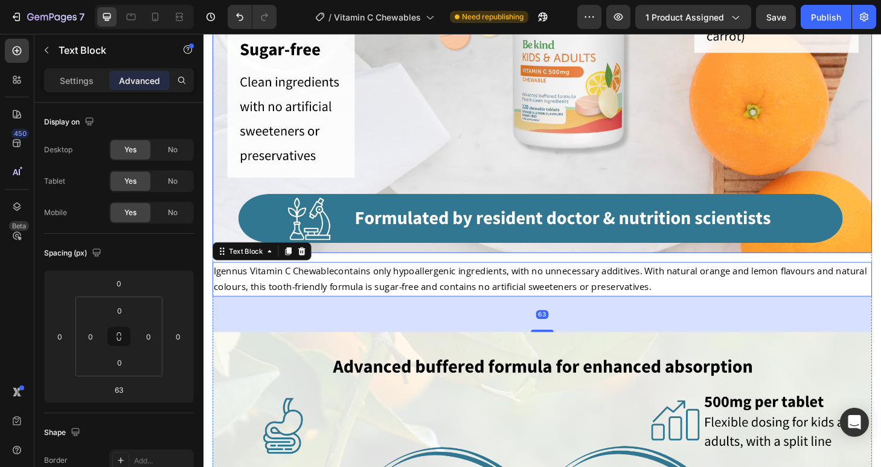
click at [583, 248] on img at bounding box center [565, 50] width 705 height 436
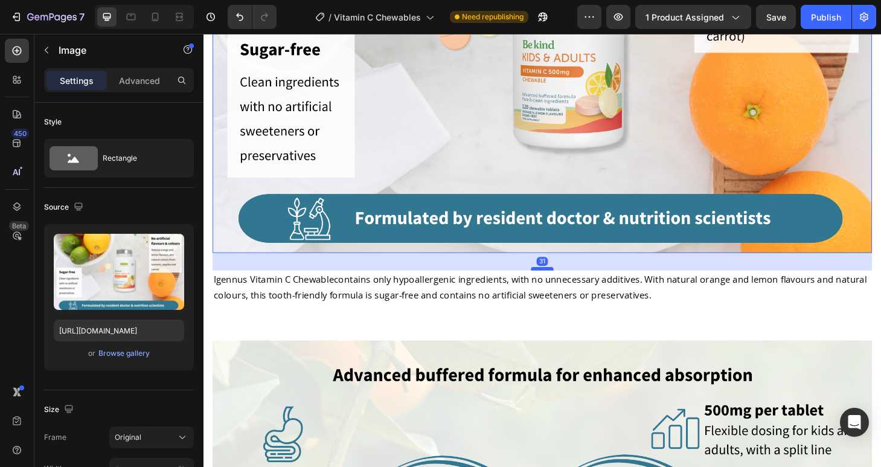
drag, startPoint x: 567, startPoint y: 268, endPoint x: 567, endPoint y: 277, distance: 9.1
click at [567, 283] on div at bounding box center [566, 285] width 24 height 4
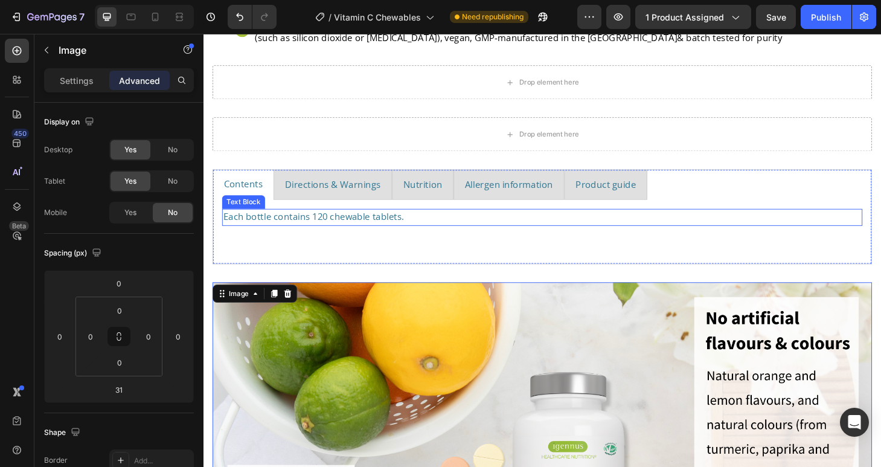
scroll to position [667, 0]
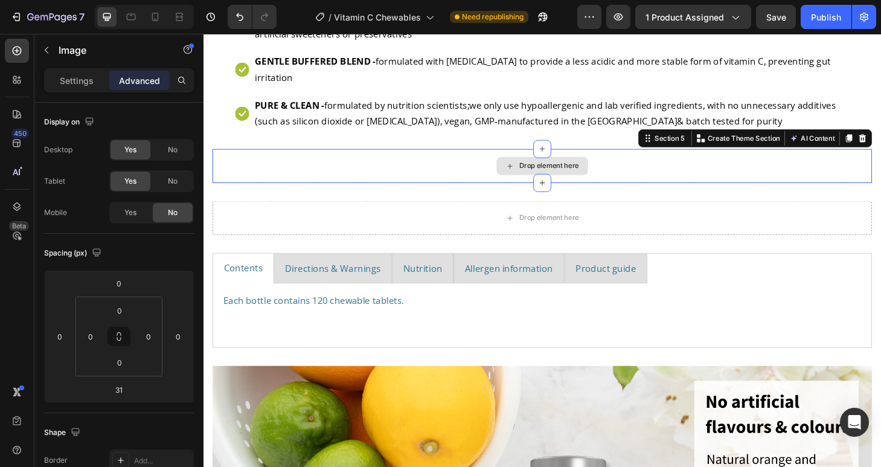
click at [761, 180] on div "Drop element here" at bounding box center [565, 175] width 705 height 36
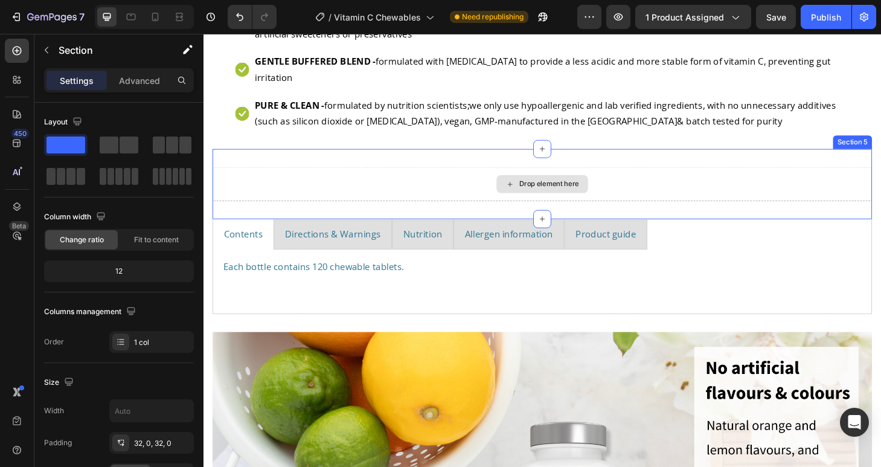
click at [881, 189] on div "Drop element here" at bounding box center [565, 194] width 705 height 36
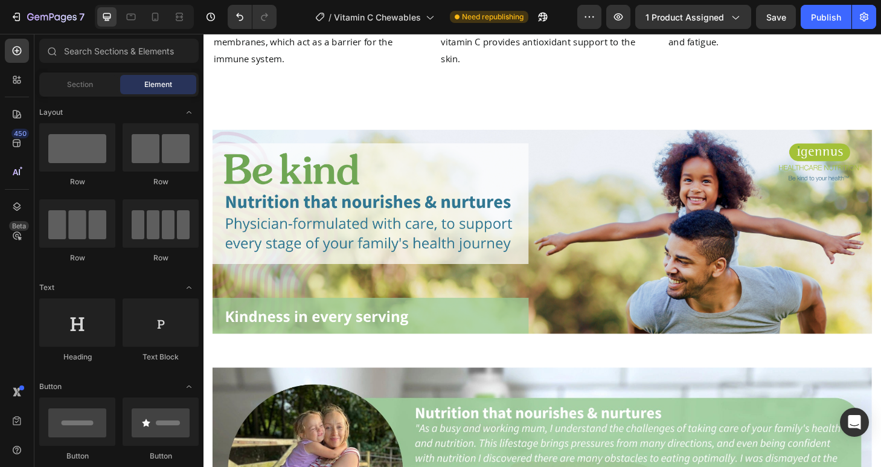
scroll to position [2625, 0]
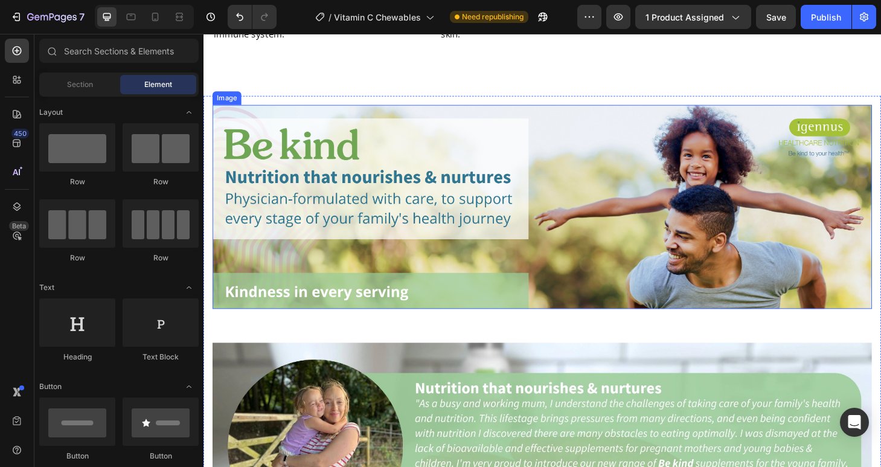
click at [684, 328] on img at bounding box center [565, 219] width 705 height 218
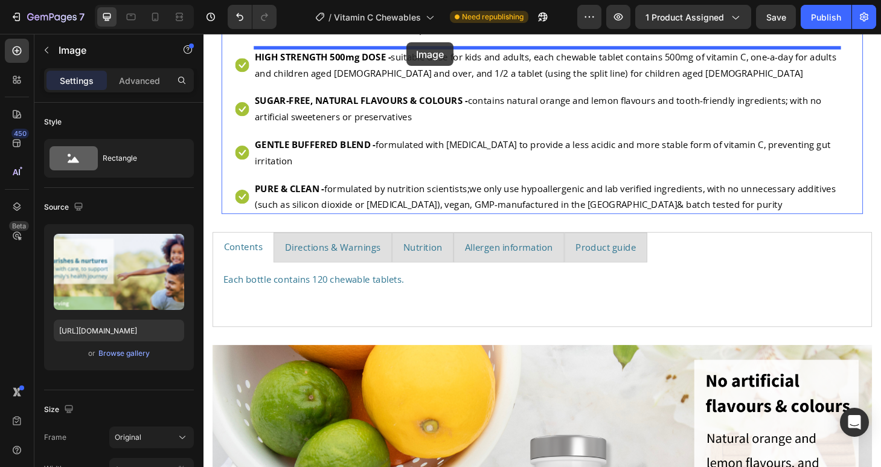
scroll to position [567, 0]
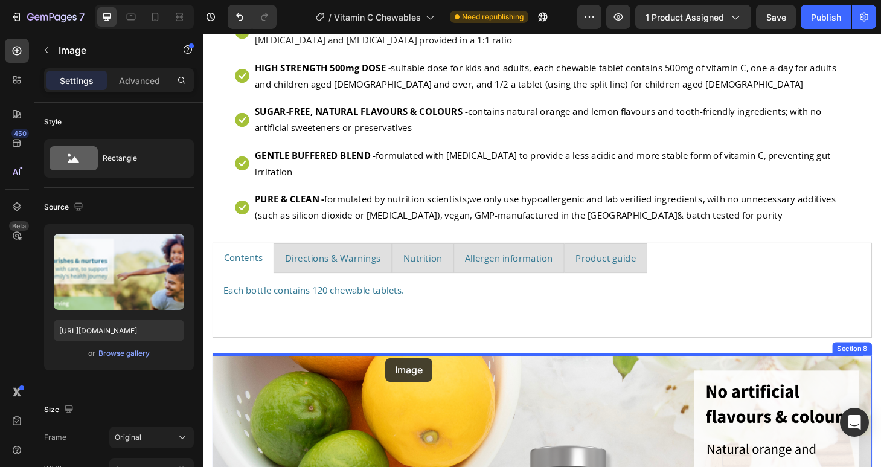
drag, startPoint x: 223, startPoint y: 130, endPoint x: 398, endPoint y: 380, distance: 305.3
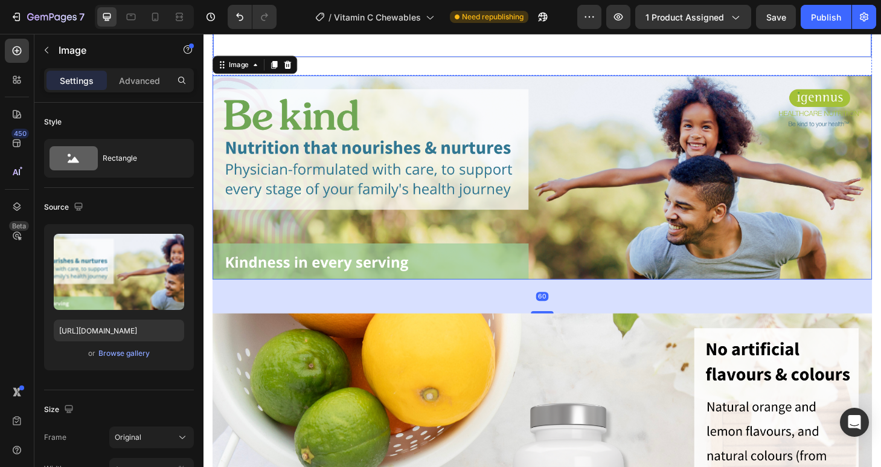
scroll to position [911, 0]
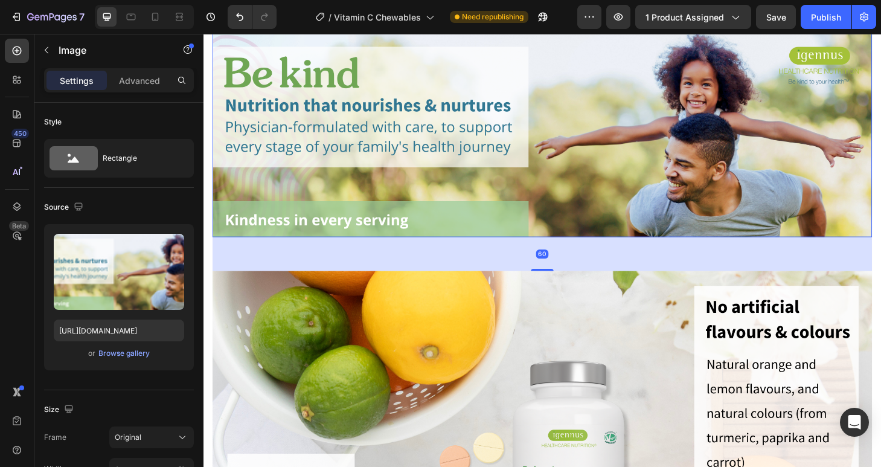
click at [665, 223] on img at bounding box center [565, 142] width 705 height 218
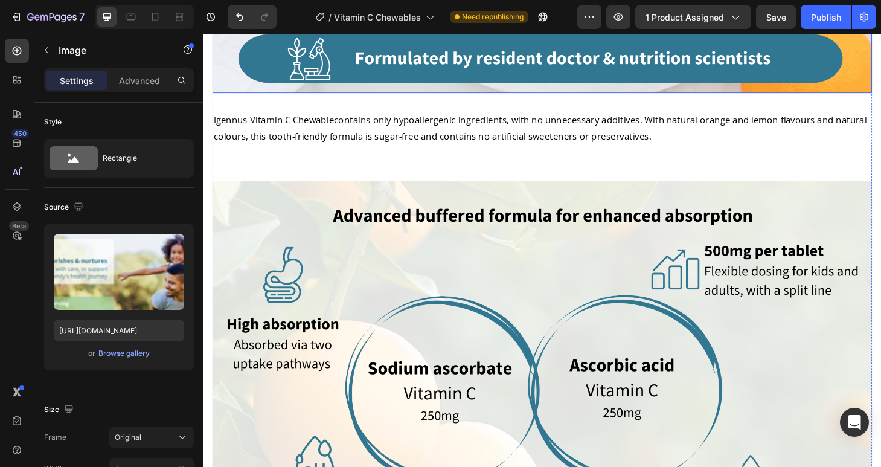
scroll to position [1453, 0]
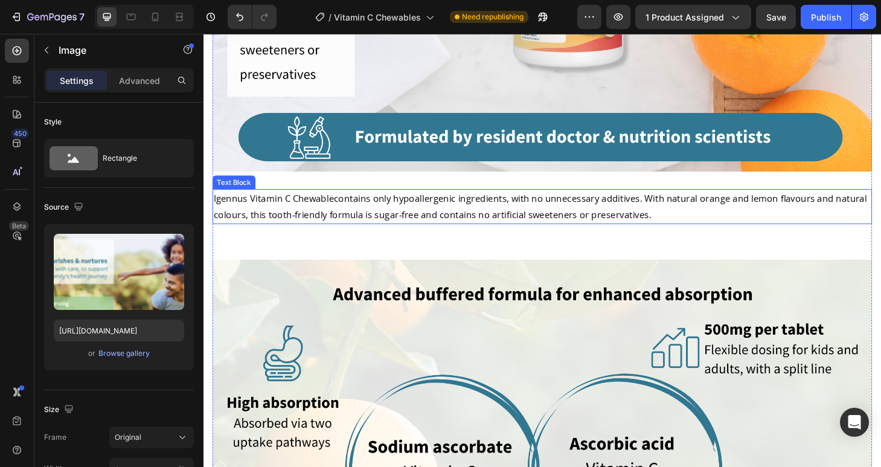
click at [561, 218] on span "contains only hypoallergenic ingredients, with no unnecessary additives. With n…" at bounding box center [563, 218] width 699 height 31
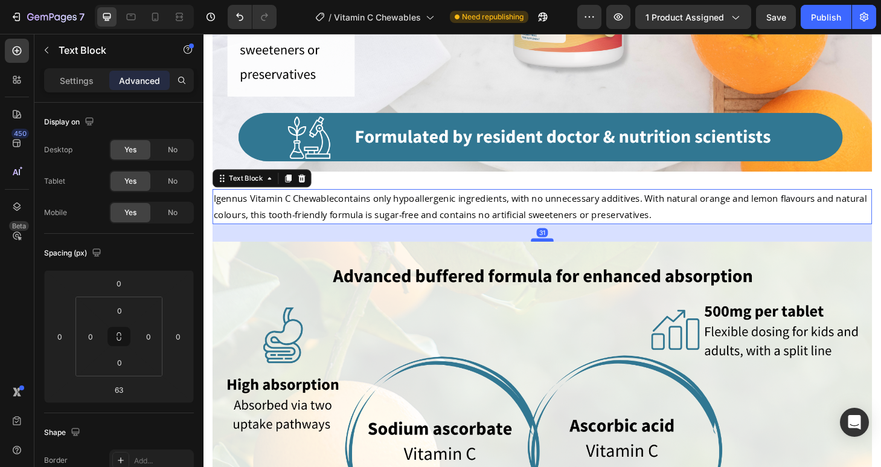
drag, startPoint x: 568, startPoint y: 266, endPoint x: 569, endPoint y: 246, distance: 19.4
click at [569, 252] on div at bounding box center [566, 254] width 24 height 4
type input "31"
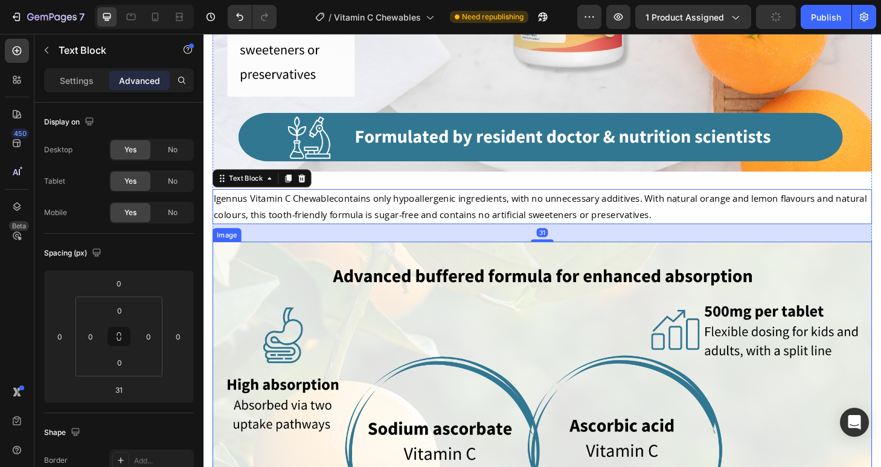
click at [620, 318] on img at bounding box center [565, 474] width 705 height 436
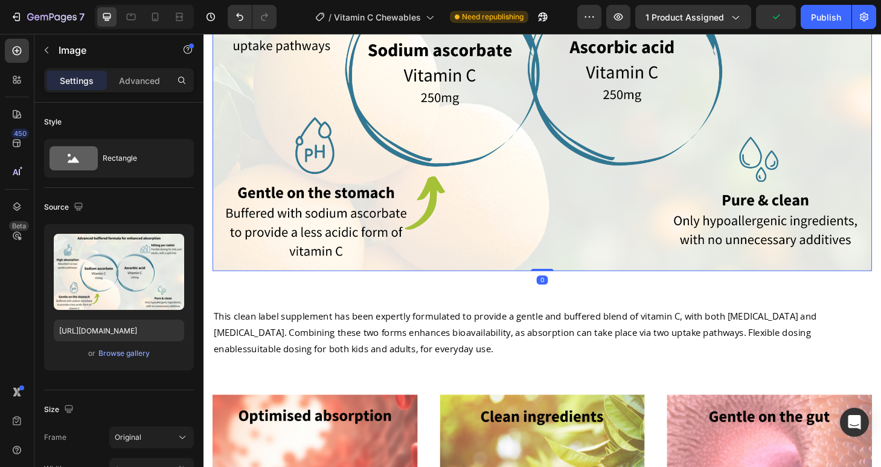
scroll to position [1859, 0]
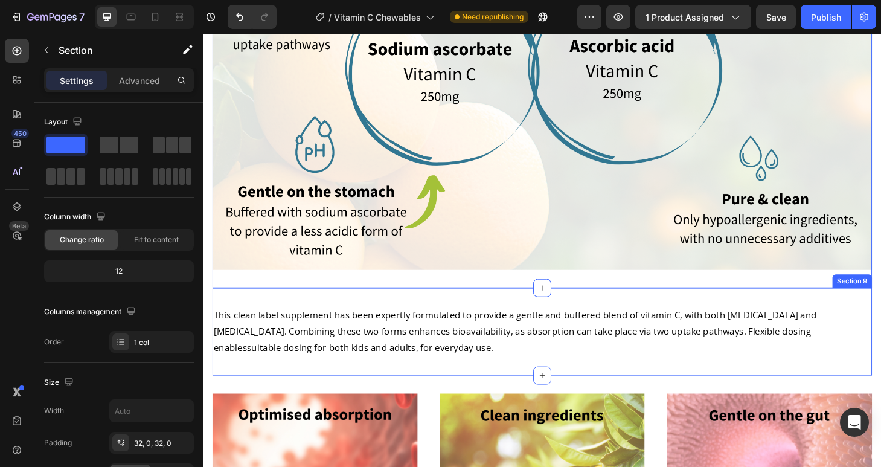
click at [571, 306] on div "This clean label supplement has been expertly formulated to provide a gentle an…" at bounding box center [565, 352] width 705 height 93
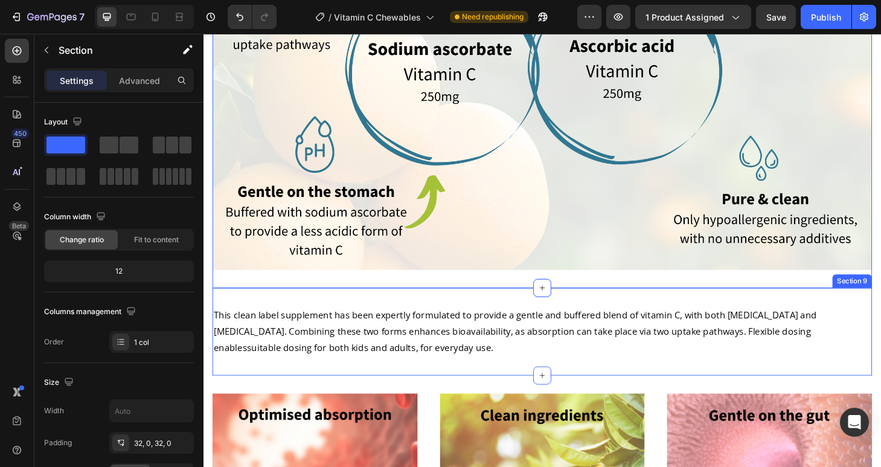
click at [519, 306] on div "This clean label supplement has been expertly formulated to provide a gentle an…" at bounding box center [565, 352] width 705 height 93
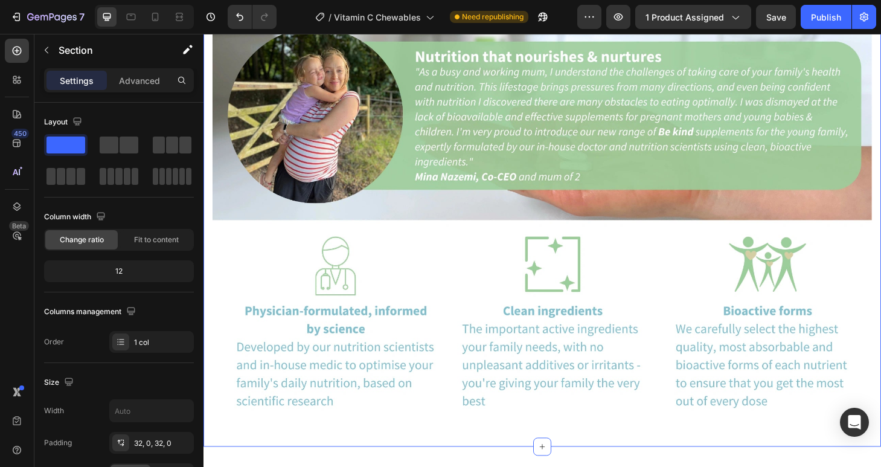
scroll to position [2965, 0]
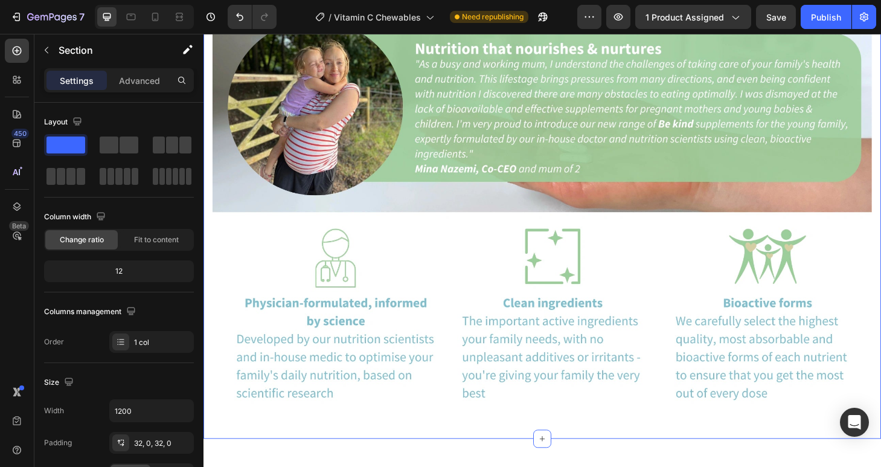
click at [495, 201] on div "Image Row Section 12" at bounding box center [566, 219] width 725 height 494
click at [515, 329] on img at bounding box center [565, 219] width 705 height 436
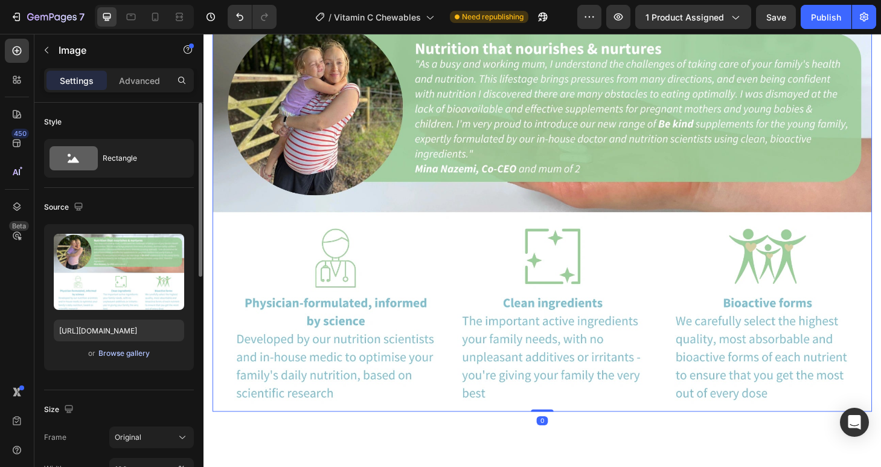
click at [103, 351] on div "Browse gallery" at bounding box center [123, 353] width 51 height 11
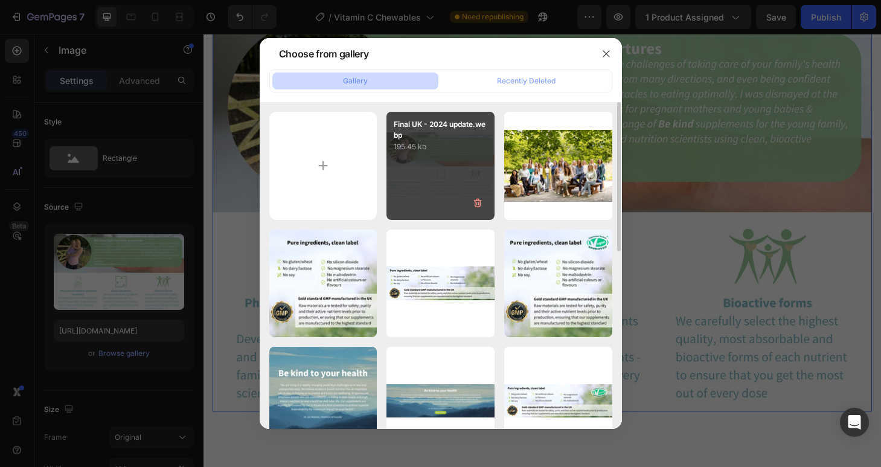
click at [434, 187] on div "Final UK - 2024 update.webp 195.45 kb" at bounding box center [441, 166] width 108 height 108
type input "[URL][DOMAIN_NAME]"
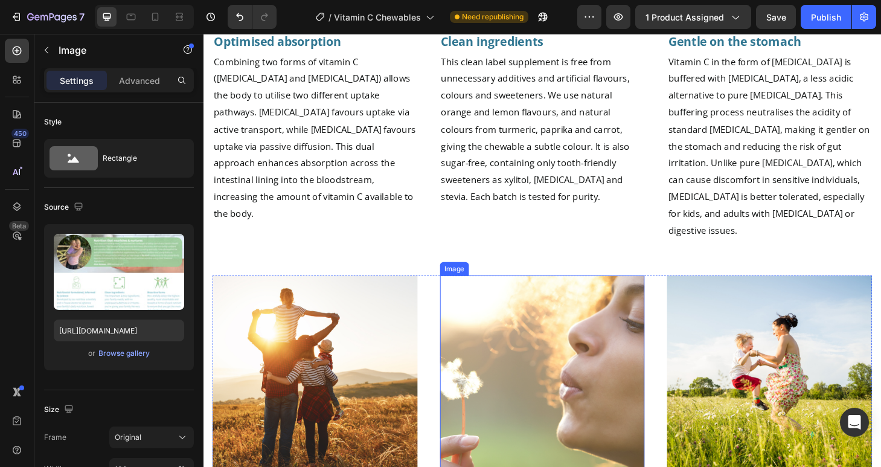
scroll to position [1313, 0]
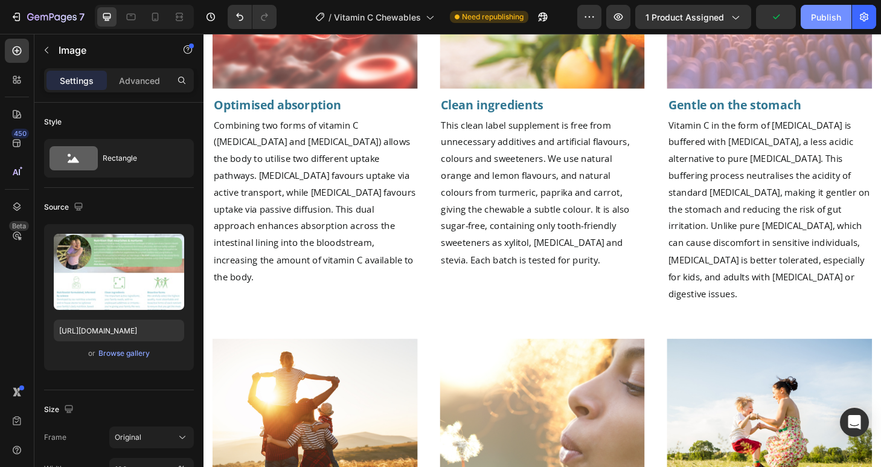
click at [830, 11] on div "Publish" at bounding box center [826, 17] width 30 height 13
